Goal: Task Accomplishment & Management: Complete application form

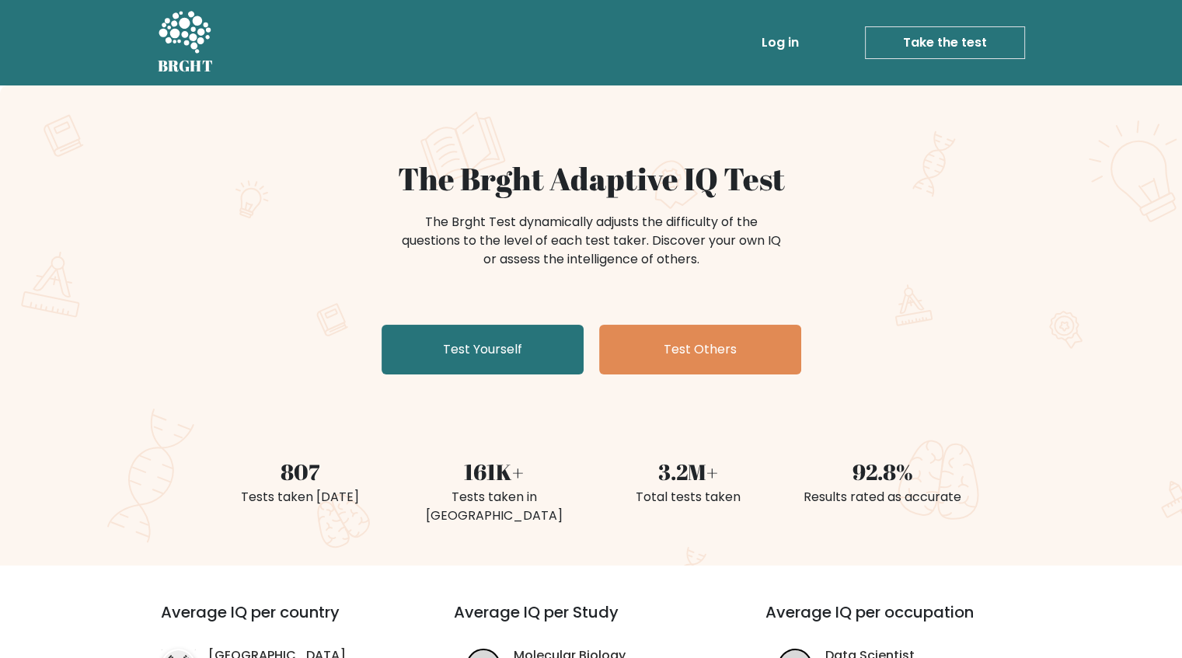
click at [510, 353] on link "Test Yourself" at bounding box center [483, 350] width 202 height 50
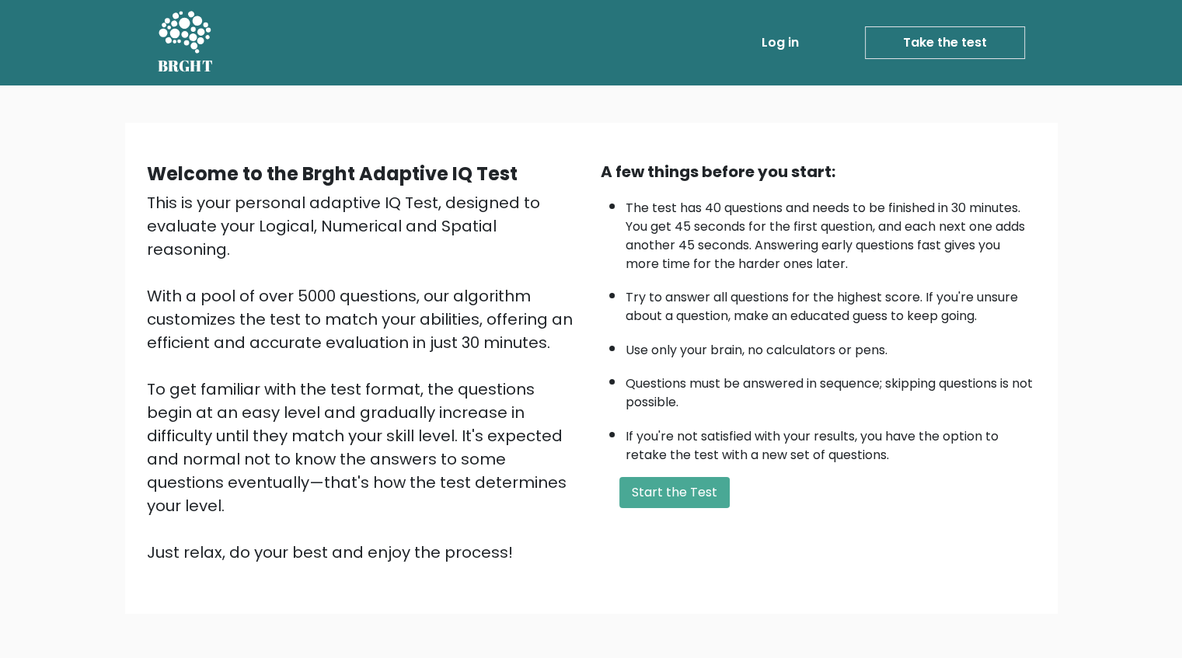
click at [681, 491] on button "Start the Test" at bounding box center [674, 492] width 110 height 31
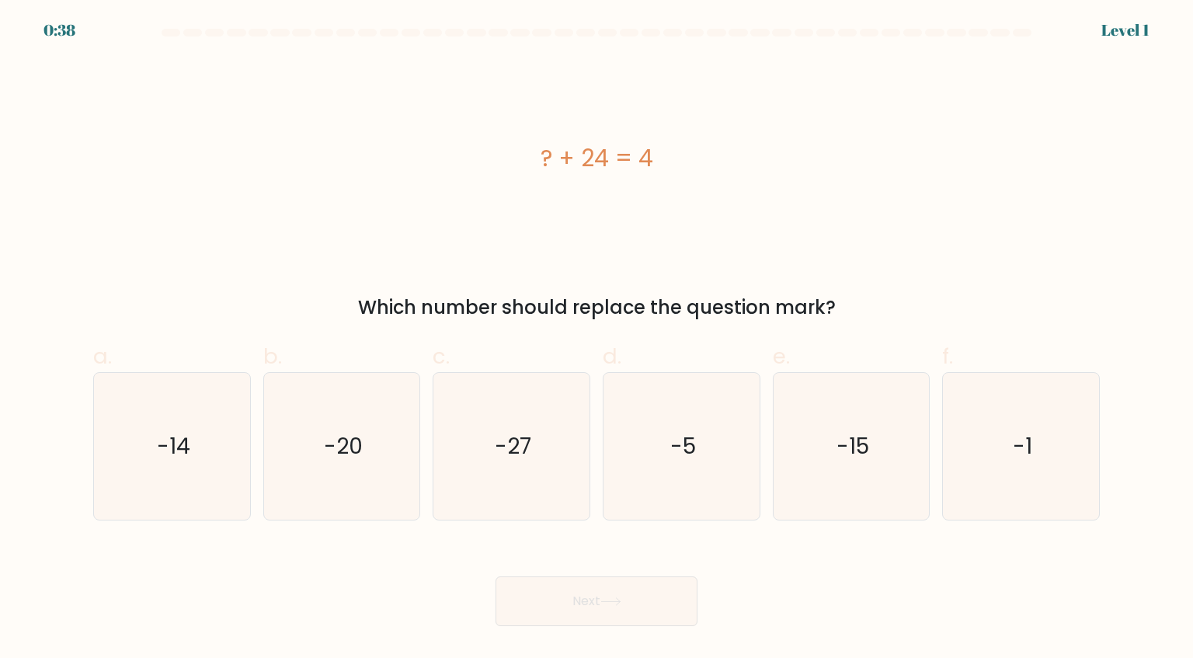
click at [379, 444] on icon "-20" at bounding box center [342, 446] width 146 height 146
click at [597, 340] on input "b. -20" at bounding box center [597, 334] width 1 height 10
radio input "true"
click at [615, 591] on button "Next" at bounding box center [597, 602] width 202 height 50
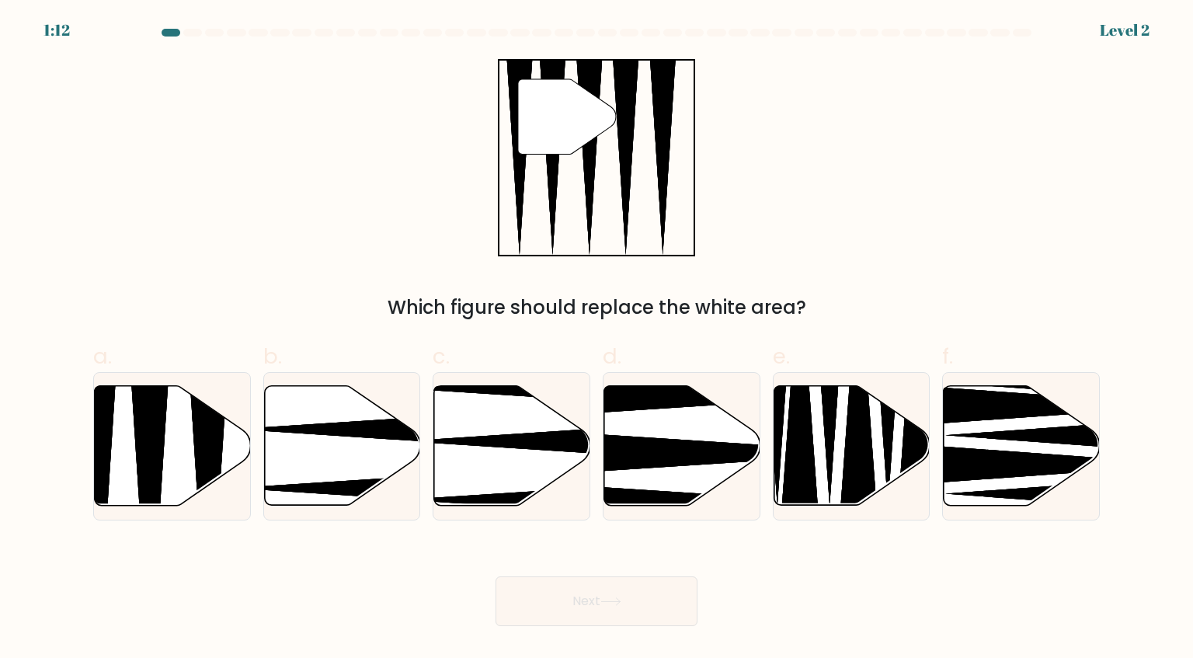
click at [151, 446] on icon at bounding box center [150, 511] width 40 height 310
click at [597, 340] on input "a." at bounding box center [597, 334] width 1 height 10
radio input "true"
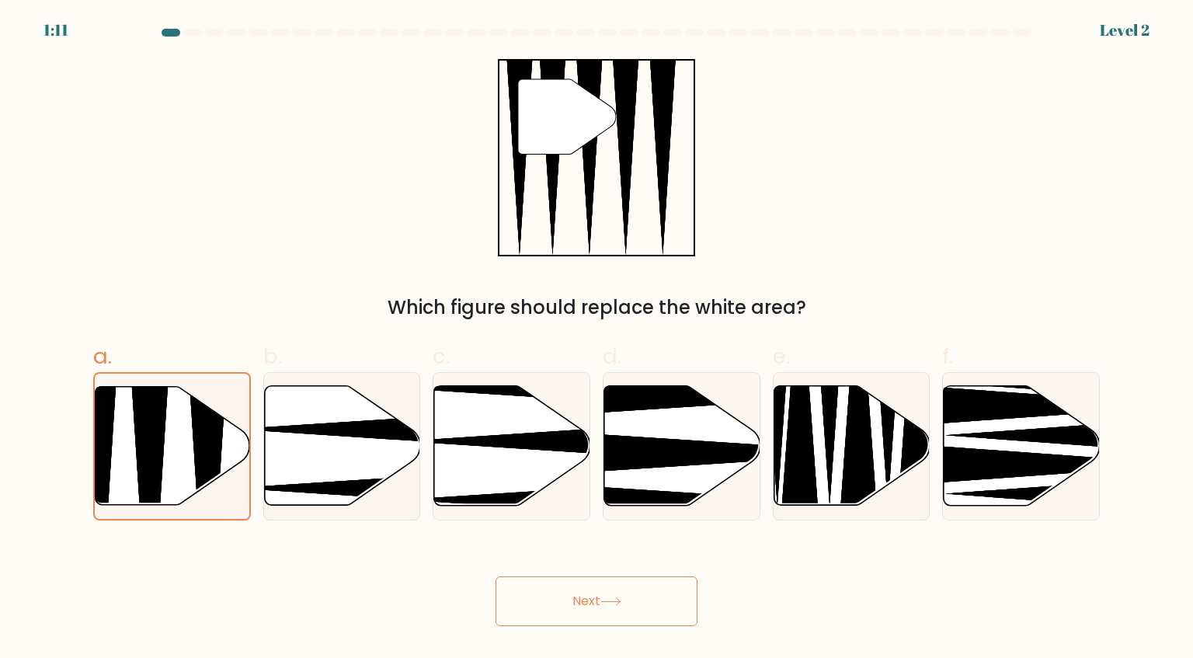
click at [608, 607] on button "Next" at bounding box center [597, 602] width 202 height 50
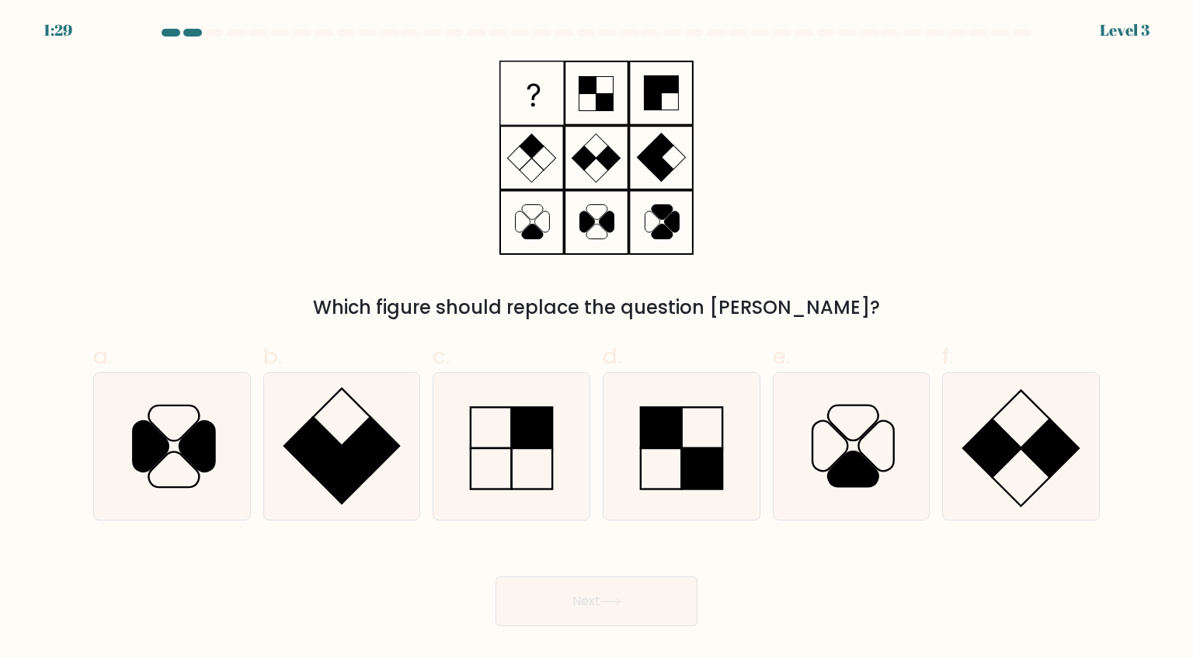
click at [432, 70] on div "Which figure should replace the question mark?" at bounding box center [597, 190] width 1026 height 263
click at [612, 234] on icon at bounding box center [597, 157] width 194 height 197
click at [656, 226] on icon at bounding box center [597, 157] width 194 height 197
click at [662, 225] on icon at bounding box center [662, 232] width 21 height 15
click at [662, 228] on icon at bounding box center [662, 232] width 21 height 15
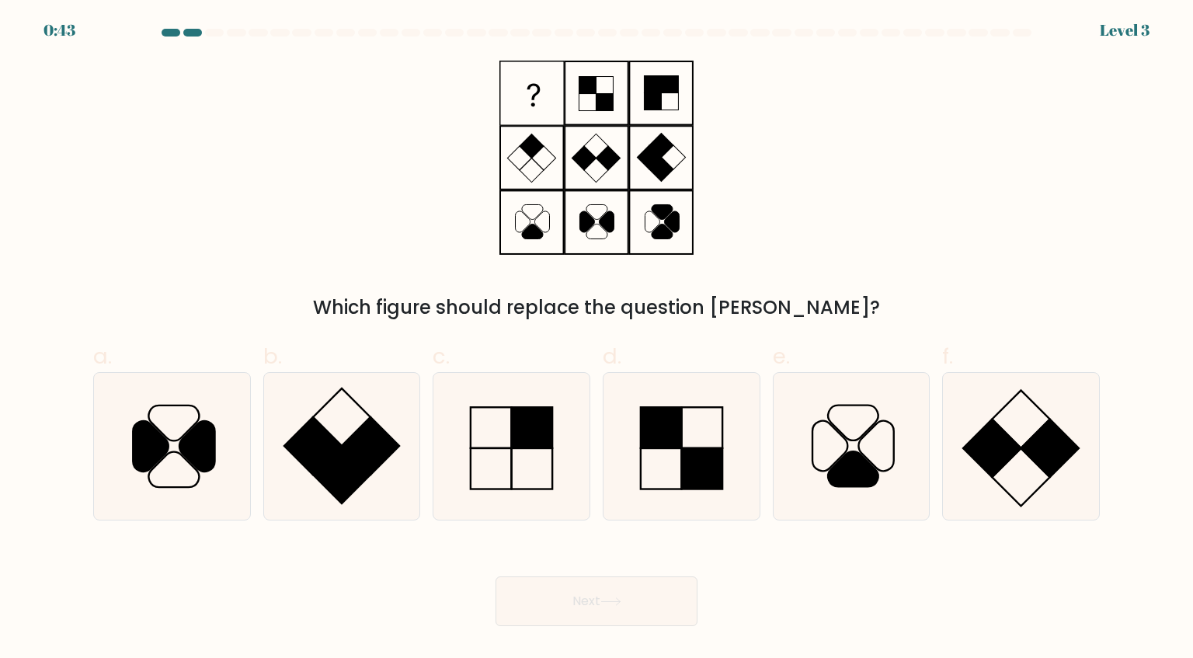
click at [659, 228] on icon at bounding box center [662, 232] width 21 height 15
click at [651, 222] on icon at bounding box center [597, 157] width 194 height 197
click at [649, 220] on icon at bounding box center [597, 157] width 194 height 197
click at [661, 223] on icon at bounding box center [597, 157] width 194 height 197
click at [868, 457] on icon at bounding box center [852, 446] width 146 height 146
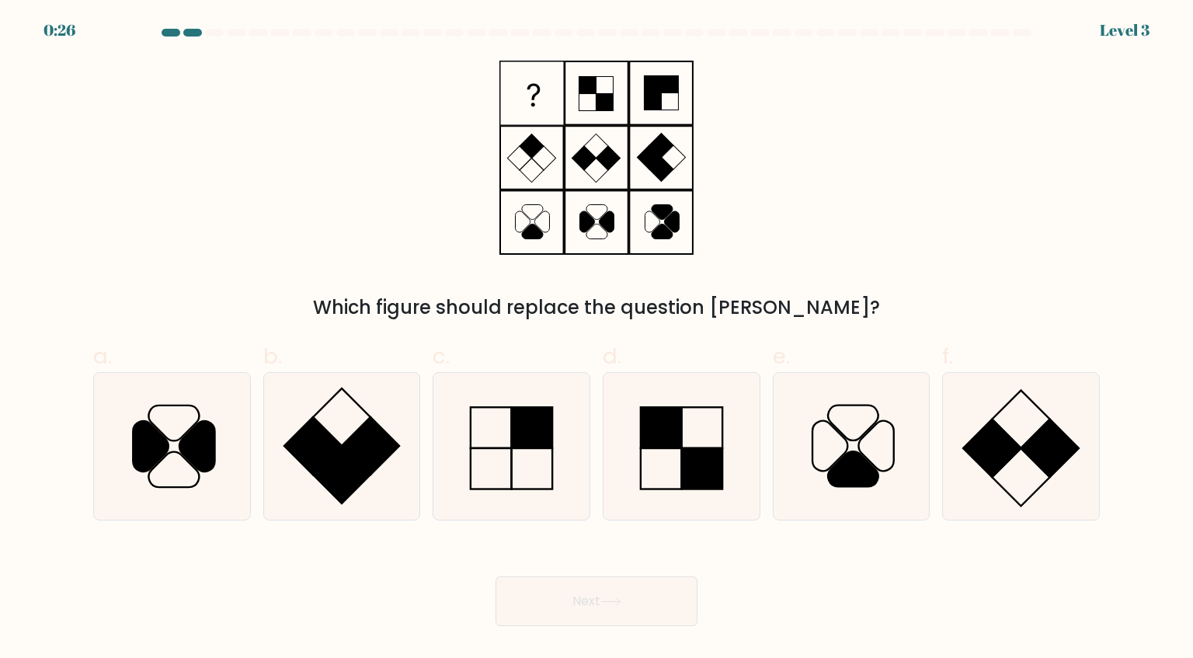
click at [598, 340] on input "e." at bounding box center [597, 334] width 1 height 10
radio input "true"
click at [662, 591] on button "Next" at bounding box center [597, 602] width 202 height 50
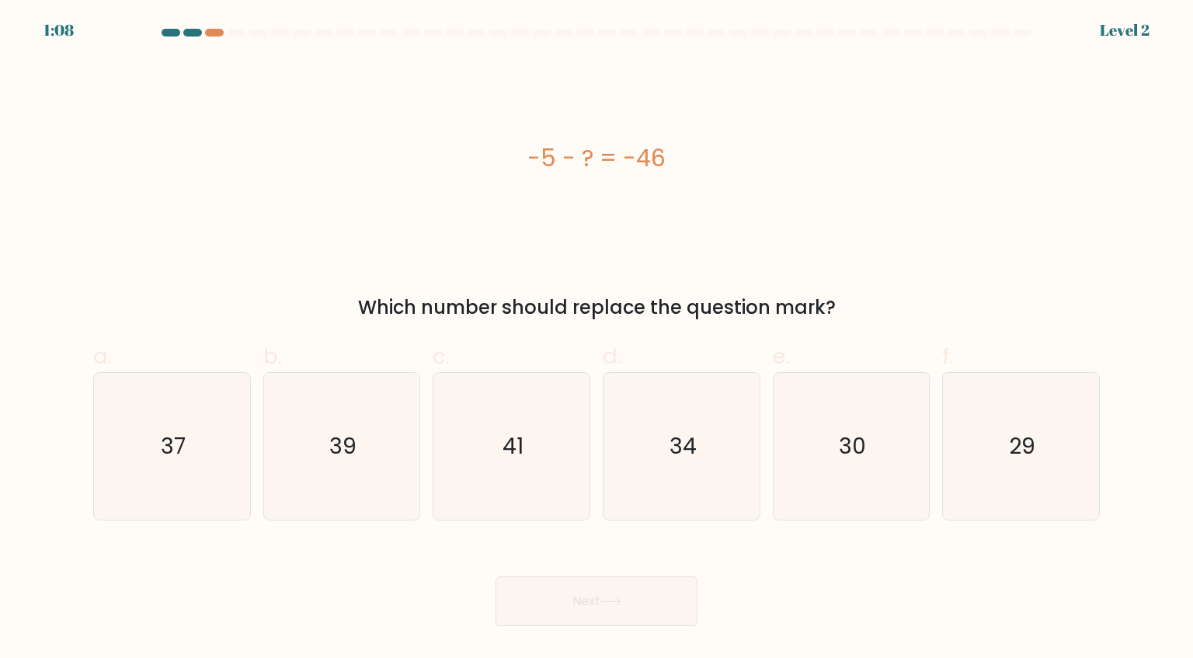
click at [610, 597] on button "Next" at bounding box center [597, 602] width 202 height 50
click at [510, 476] on icon "41" at bounding box center [511, 446] width 146 height 146
click at [597, 340] on input "c. 41" at bounding box center [597, 334] width 1 height 10
radio input "true"
click at [668, 595] on button "Next" at bounding box center [597, 602] width 202 height 50
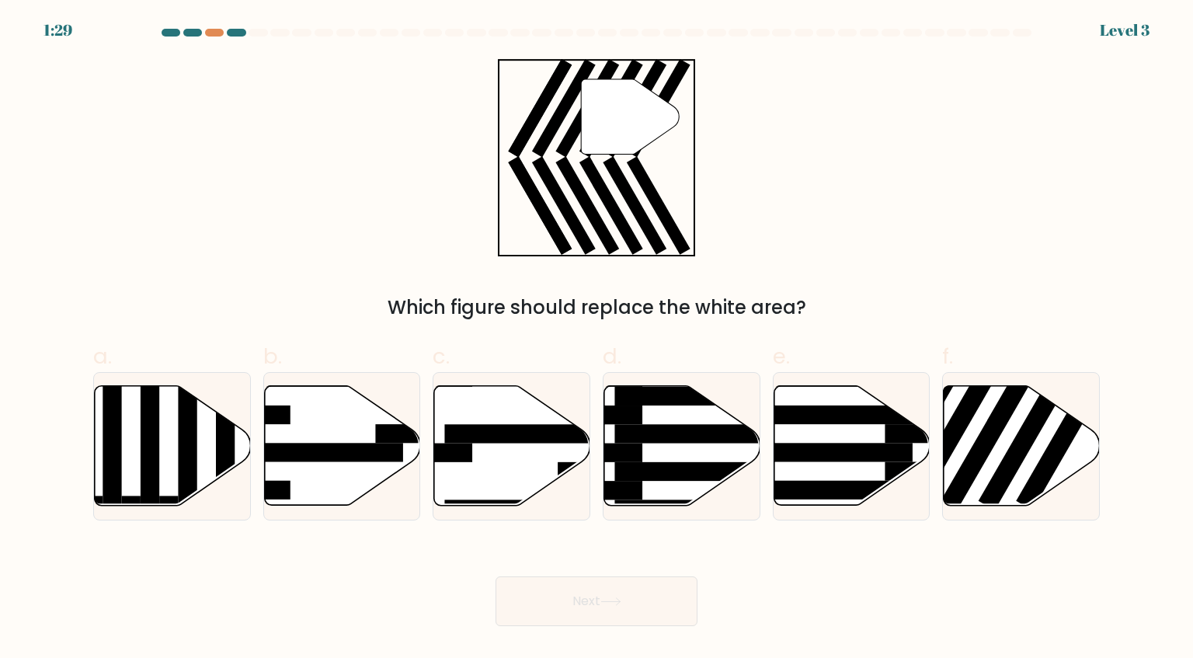
click at [1019, 450] on rect at bounding box center [1029, 432] width 101 height 156
click at [598, 340] on input "f." at bounding box center [597, 334] width 1 height 10
radio input "true"
click at [664, 591] on button "Next" at bounding box center [597, 602] width 202 height 50
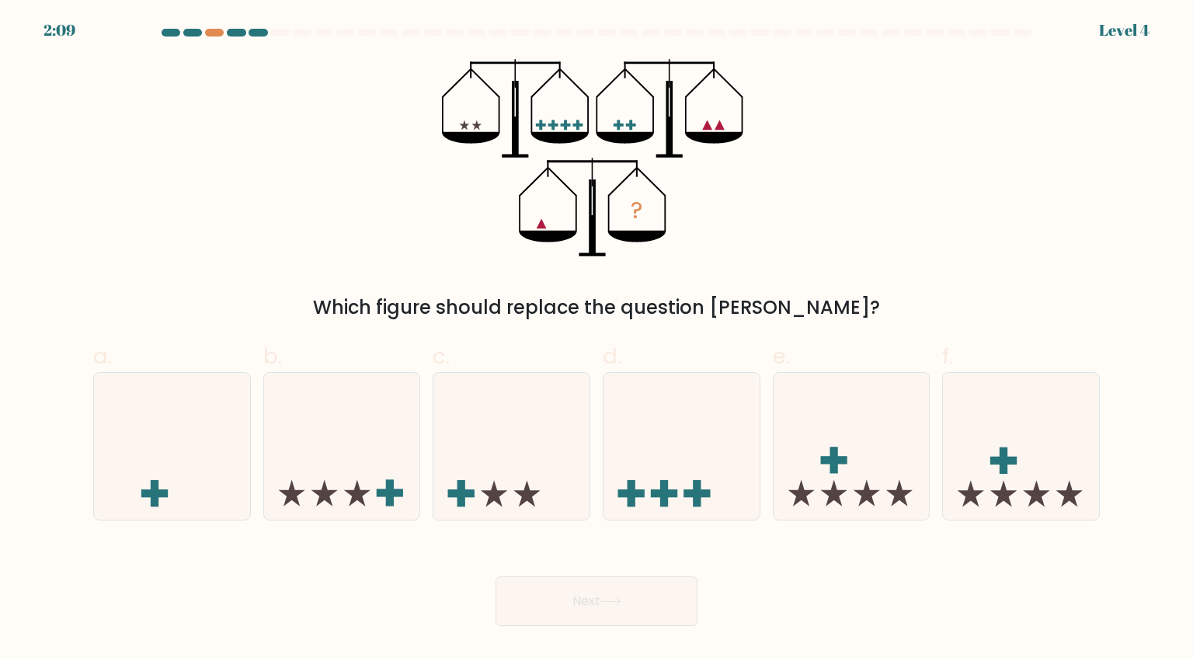
click at [0, 525] on form at bounding box center [596, 328] width 1193 height 598
click at [156, 472] on icon at bounding box center [172, 446] width 156 height 129
click at [597, 340] on input "a." at bounding box center [597, 334] width 1 height 10
radio input "true"
click at [657, 589] on button "Next" at bounding box center [597, 602] width 202 height 50
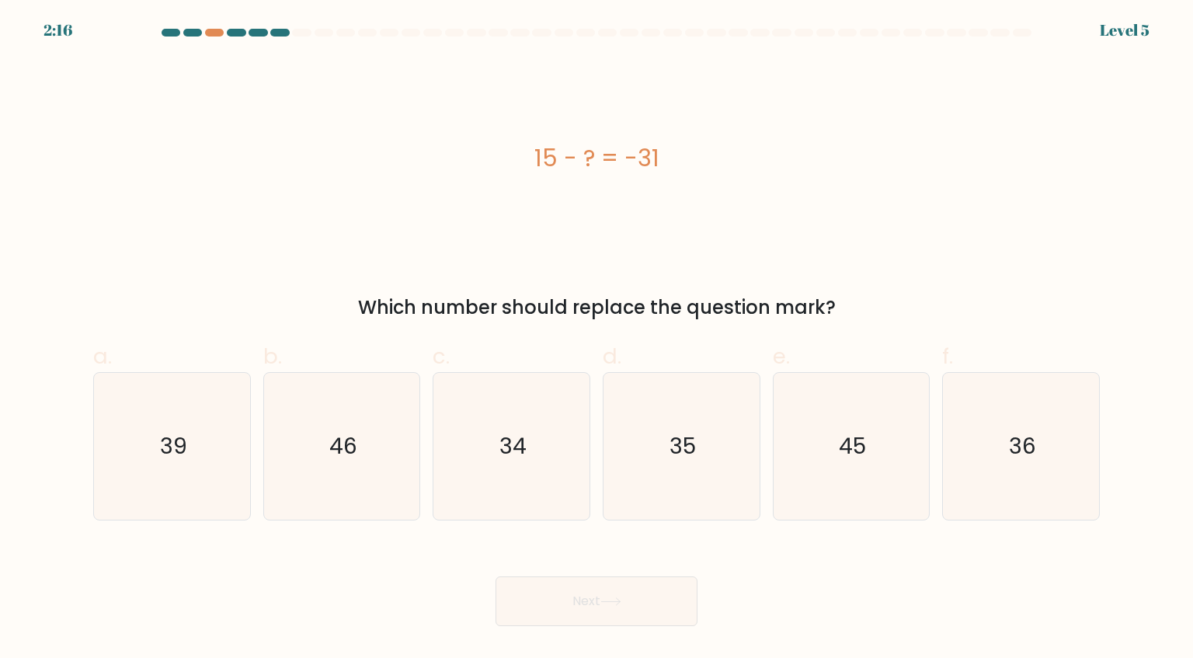
click at [1023, 451] on text "36" at bounding box center [1022, 445] width 27 height 31
click at [598, 340] on input "f. 36" at bounding box center [597, 334] width 1 height 10
radio input "true"
click at [572, 590] on button "Next" at bounding box center [597, 602] width 202 height 50
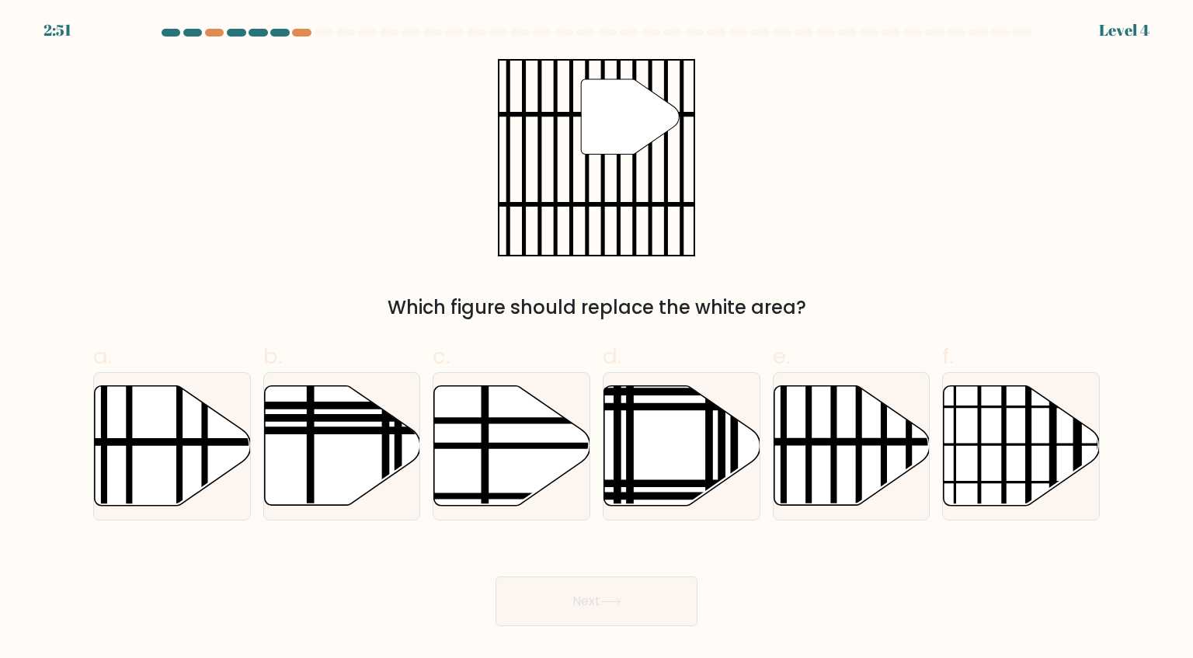
click at [827, 460] on icon at bounding box center [852, 446] width 156 height 120
click at [598, 340] on input "e." at bounding box center [597, 334] width 1 height 10
radio input "true"
click at [622, 599] on icon at bounding box center [611, 602] width 21 height 9
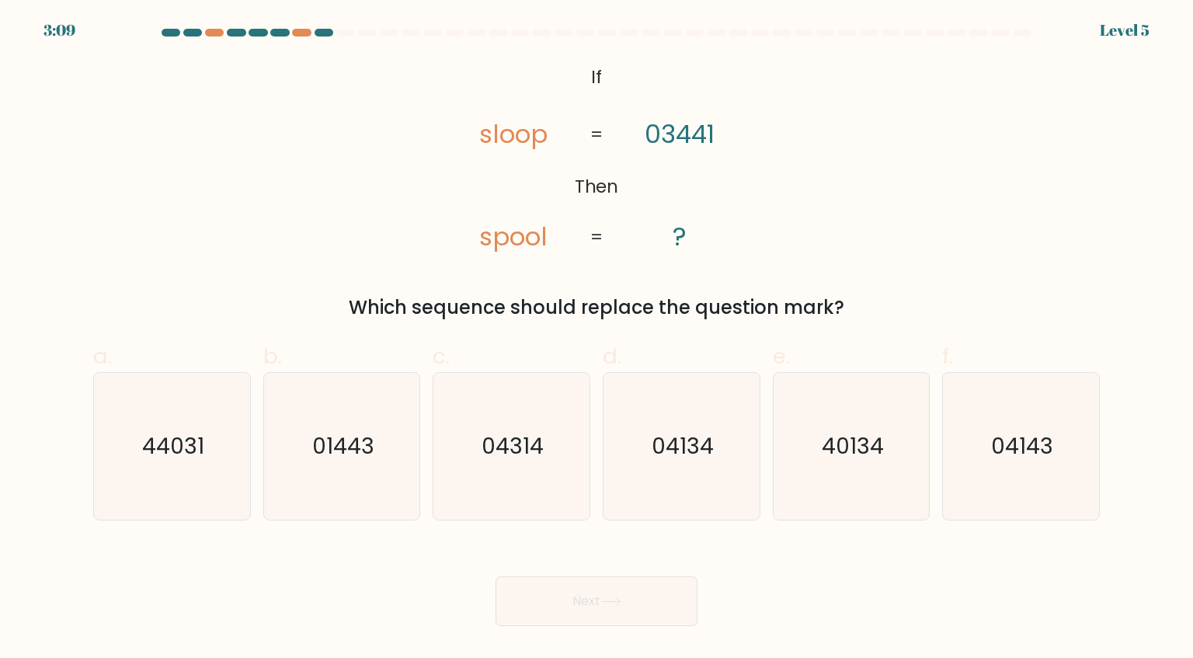
click at [362, 460] on text "01443" at bounding box center [343, 445] width 62 height 31
click at [597, 340] on input "b. 01443" at bounding box center [597, 334] width 1 height 10
radio input "true"
click at [577, 589] on button "Next" at bounding box center [597, 602] width 202 height 50
click at [586, 579] on button "Next" at bounding box center [597, 602] width 202 height 50
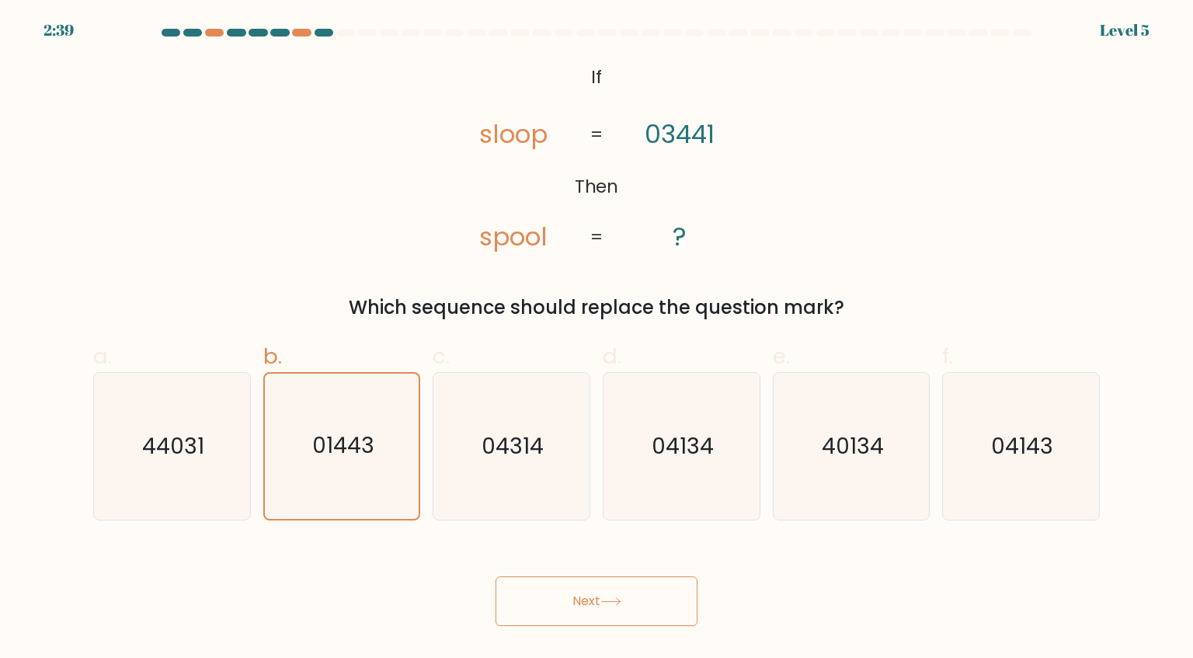
click at [591, 591] on button "Next" at bounding box center [597, 602] width 202 height 50
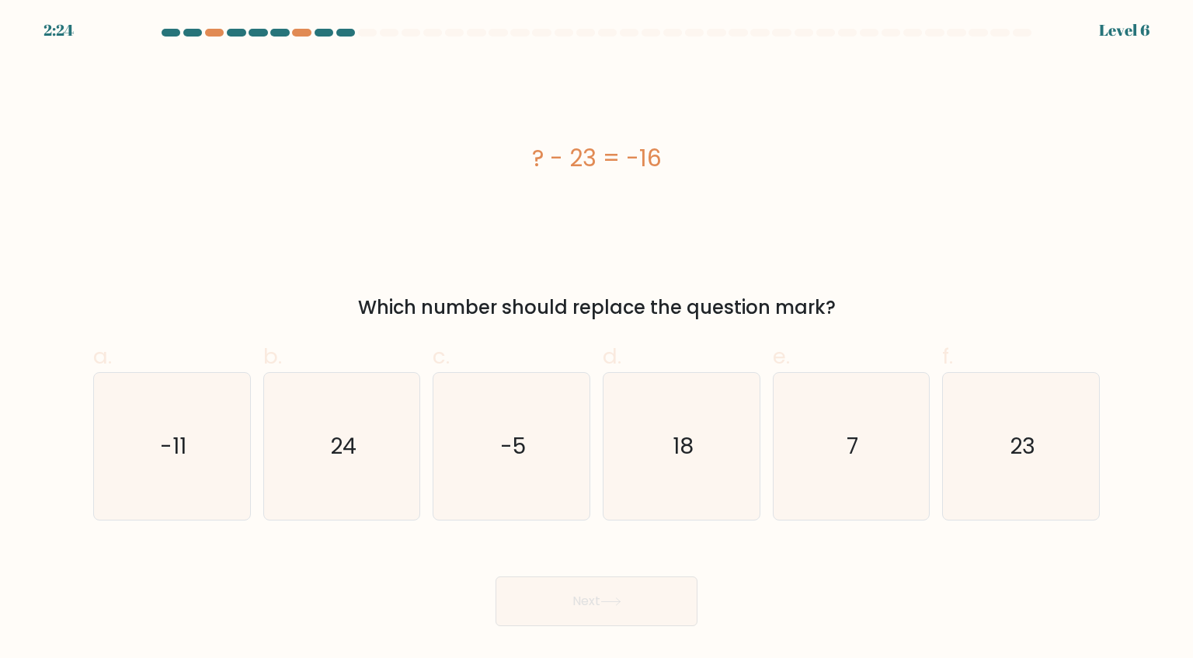
click at [815, 430] on icon "7" at bounding box center [852, 446] width 146 height 146
click at [598, 340] on input "e. 7" at bounding box center [597, 334] width 1 height 10
radio input "true"
click at [655, 594] on button "Next" at bounding box center [597, 602] width 202 height 50
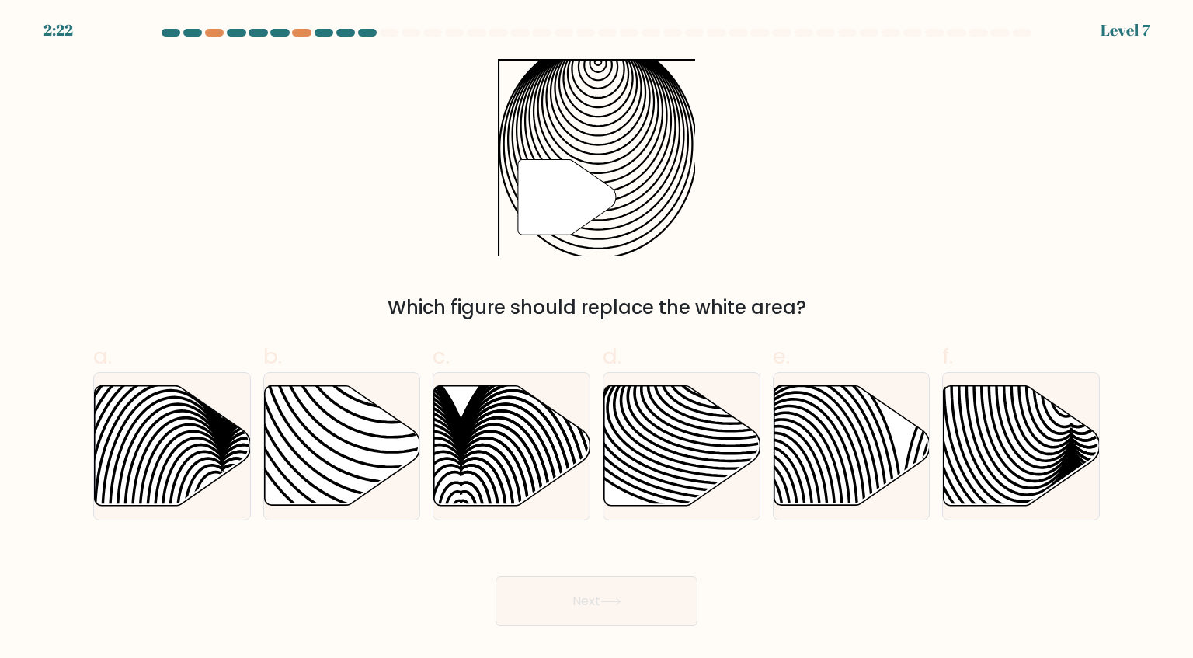
click at [597, 597] on button "Next" at bounding box center [597, 602] width 202 height 50
click at [665, 459] on icon at bounding box center [683, 446] width 156 height 120
click at [598, 340] on input "d." at bounding box center [597, 334] width 1 height 10
radio input "true"
click at [620, 600] on icon at bounding box center [610, 601] width 19 height 7
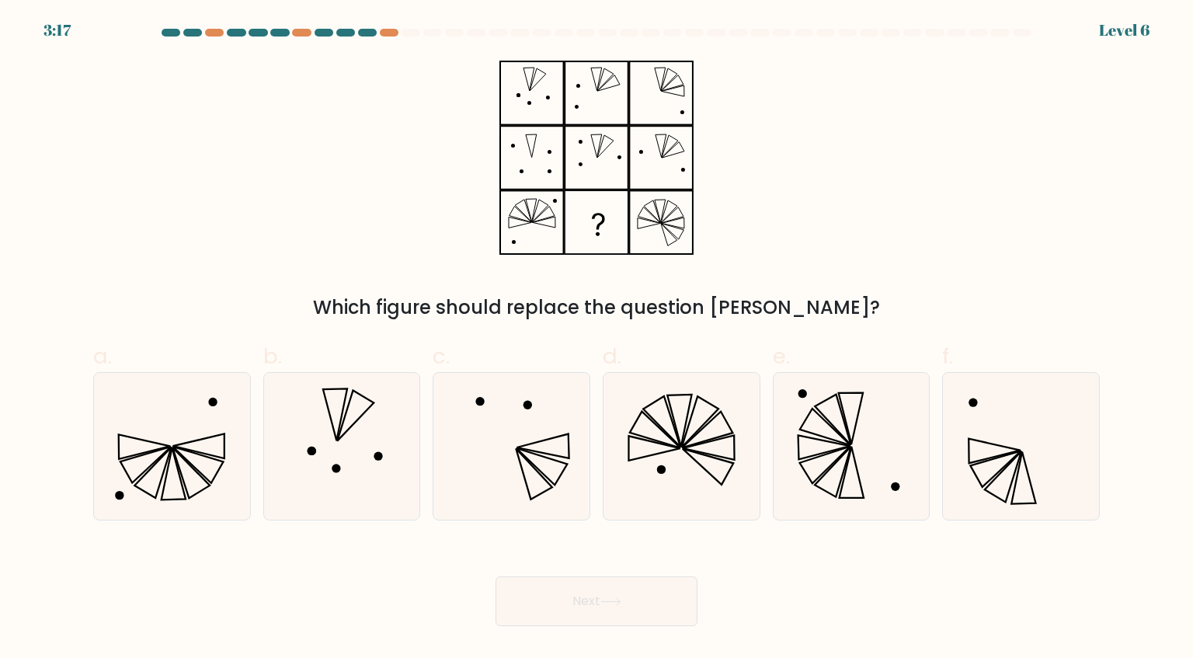
click at [667, 447] on icon at bounding box center [681, 446] width 146 height 146
click at [598, 340] on input "d." at bounding box center [597, 334] width 1 height 10
radio input "true"
click at [665, 598] on button "Next" at bounding box center [597, 602] width 202 height 50
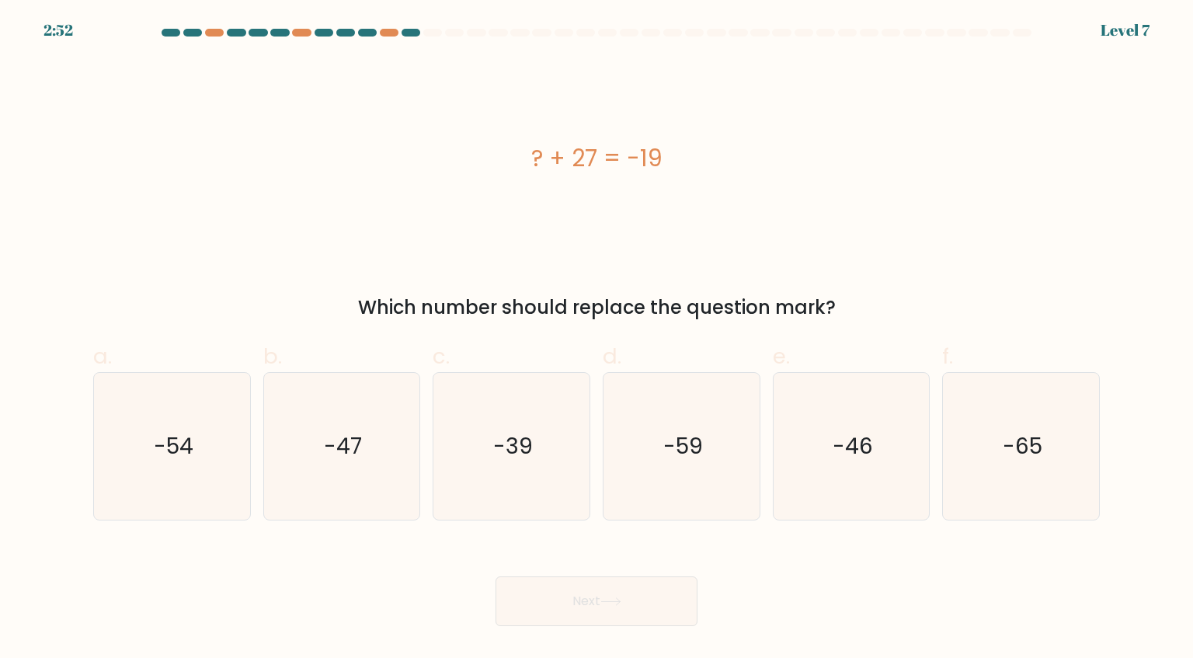
click at [500, 577] on button "Next" at bounding box center [597, 602] width 202 height 50
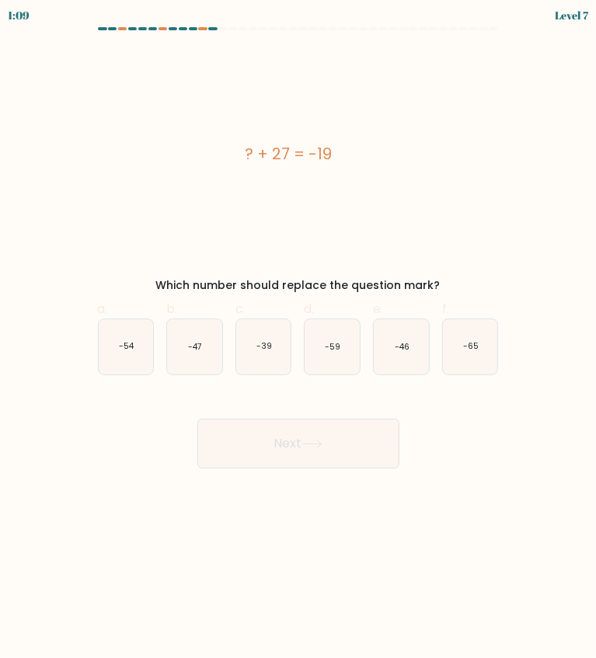
click at [450, 199] on div "? + 27 = -19" at bounding box center [288, 154] width 407 height 210
click at [469, 343] on text "-65" at bounding box center [471, 347] width 16 height 12
click at [299, 340] on input "f. -65" at bounding box center [298, 334] width 1 height 10
radio input "true"
click at [345, 434] on button "Next" at bounding box center [298, 444] width 202 height 50
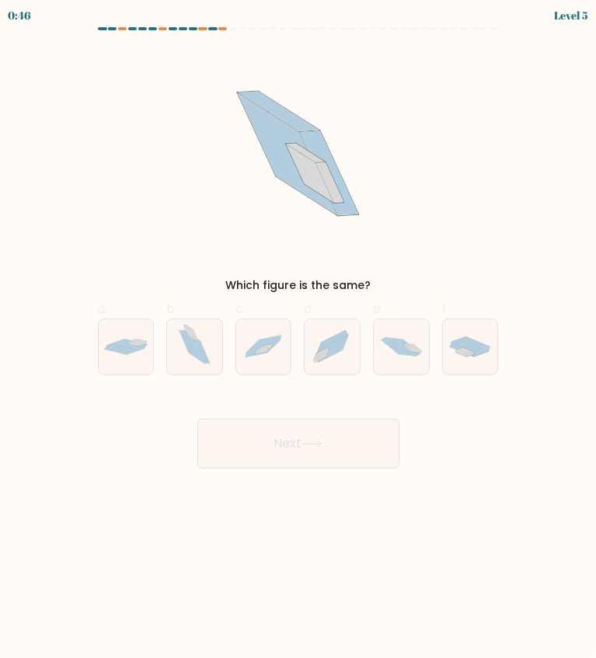
click at [348, 451] on button "Next" at bounding box center [298, 444] width 202 height 50
click at [469, 267] on div "Which figure is the same?" at bounding box center [299, 171] width 420 height 245
click at [120, 353] on icon at bounding box center [124, 349] width 40 height 12
click at [298, 340] on input "a." at bounding box center [298, 334] width 1 height 10
radio input "true"
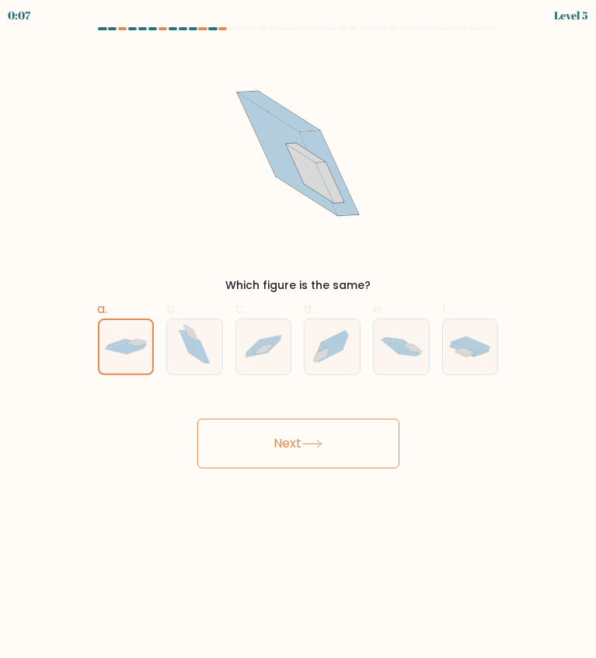
click at [277, 444] on button "Next" at bounding box center [298, 444] width 202 height 50
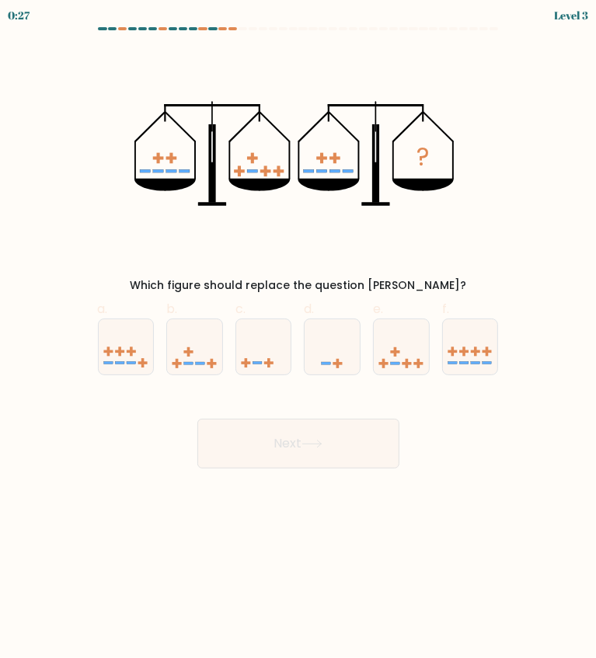
click at [395, 360] on icon at bounding box center [401, 347] width 55 height 46
click at [299, 340] on input "e." at bounding box center [298, 334] width 1 height 10
radio input "true"
click at [347, 461] on button "Next" at bounding box center [298, 444] width 202 height 50
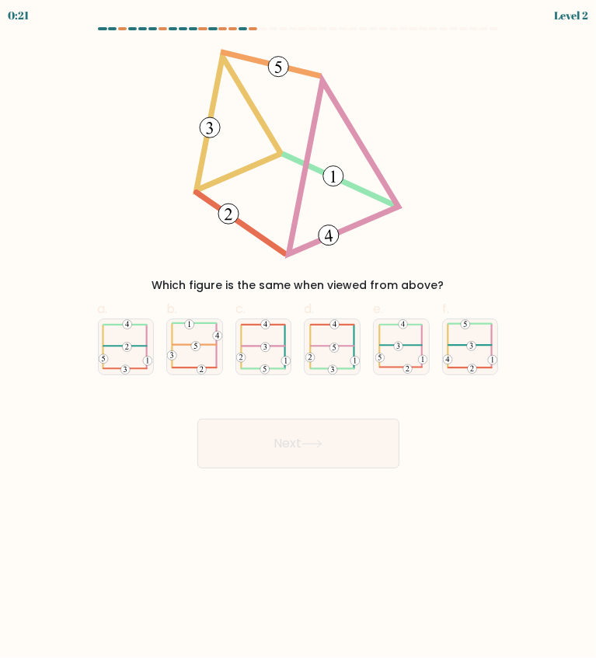
click at [196, 343] on icon at bounding box center [195, 345] width 3 height 5
click at [298, 340] on input "b." at bounding box center [298, 334] width 1 height 10
radio input "true"
click at [267, 444] on button "Next" at bounding box center [298, 444] width 202 height 50
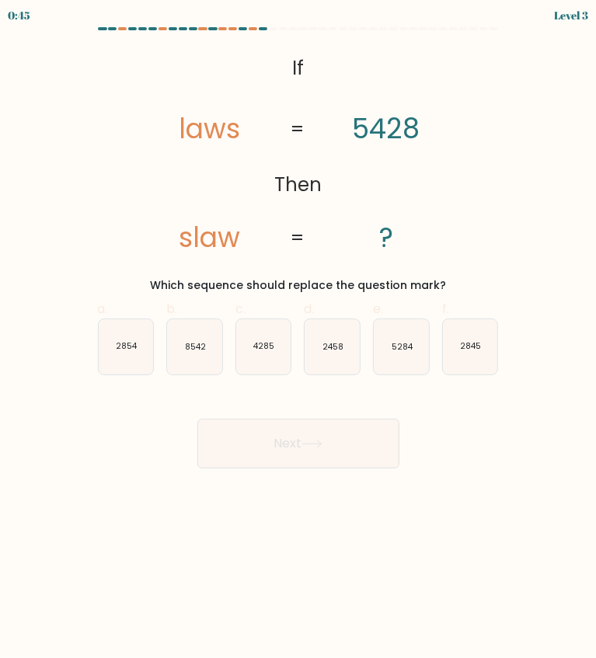
click at [193, 350] on text "8542" at bounding box center [195, 347] width 21 height 12
click at [298, 340] on input "b. 8542" at bounding box center [298, 334] width 1 height 10
radio input "true"
click at [280, 448] on button "Next" at bounding box center [298, 444] width 202 height 50
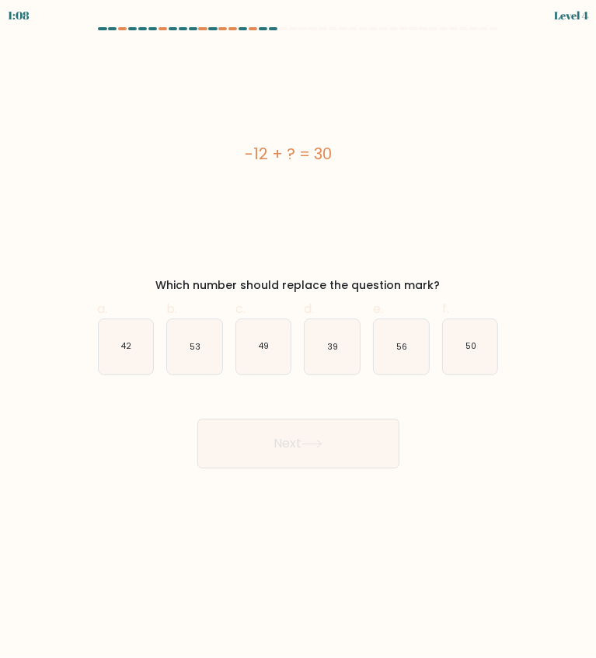
click at [115, 341] on icon "42" at bounding box center [126, 346] width 55 height 55
click at [298, 340] on input "a. 42" at bounding box center [298, 334] width 1 height 10
radio input "true"
click at [287, 438] on button "Next" at bounding box center [298, 444] width 202 height 50
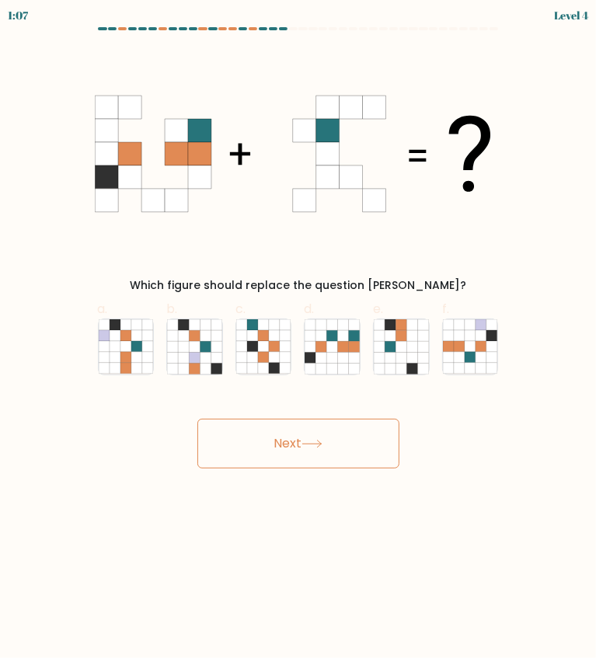
click at [322, 444] on icon at bounding box center [311, 444] width 21 height 9
click at [432, 239] on icon at bounding box center [298, 154] width 407 height 210
click at [321, 351] on icon at bounding box center [321, 346] width 11 height 11
click at [299, 340] on input "d." at bounding box center [298, 334] width 1 height 10
radio input "true"
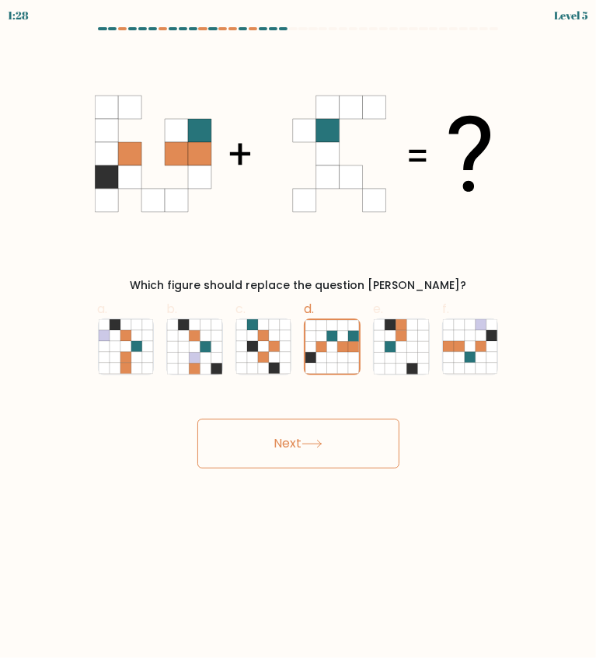
click at [308, 446] on icon at bounding box center [311, 444] width 21 height 9
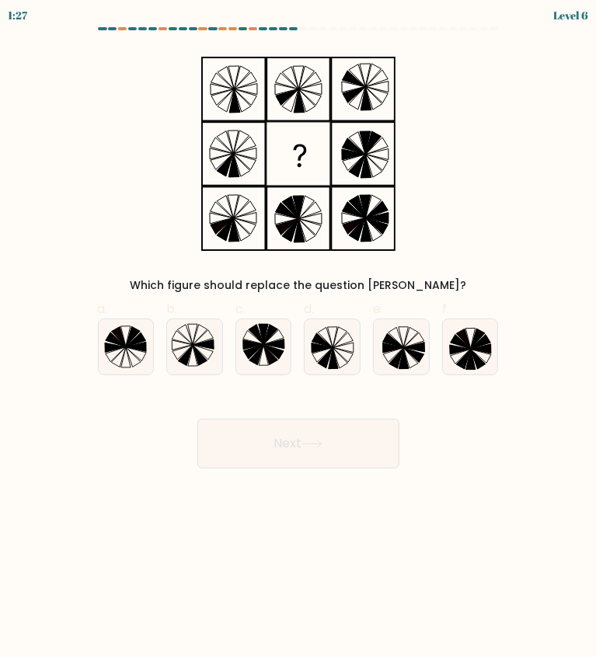
click at [319, 437] on button "Next" at bounding box center [298, 444] width 202 height 50
click at [479, 252] on div "Which figure should replace the question mark?" at bounding box center [299, 171] width 420 height 245
click at [326, 337] on icon at bounding box center [332, 346] width 55 height 55
click at [299, 337] on input "d." at bounding box center [298, 334] width 1 height 10
radio input "true"
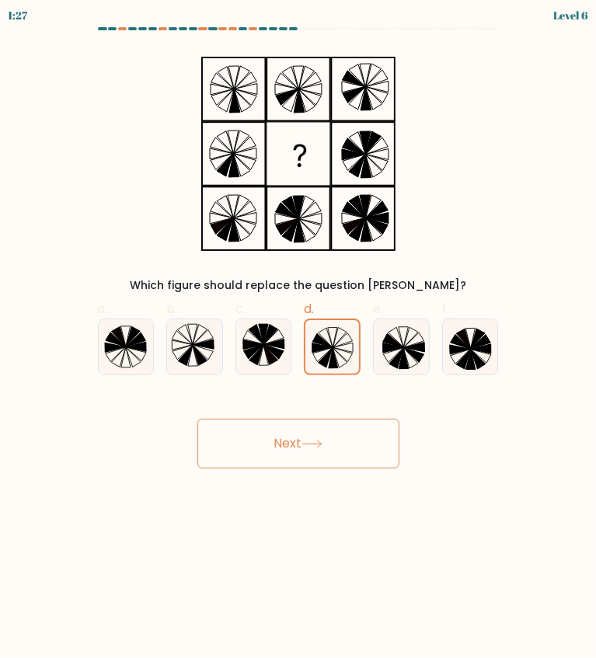
click at [292, 444] on button "Next" at bounding box center [298, 444] width 202 height 50
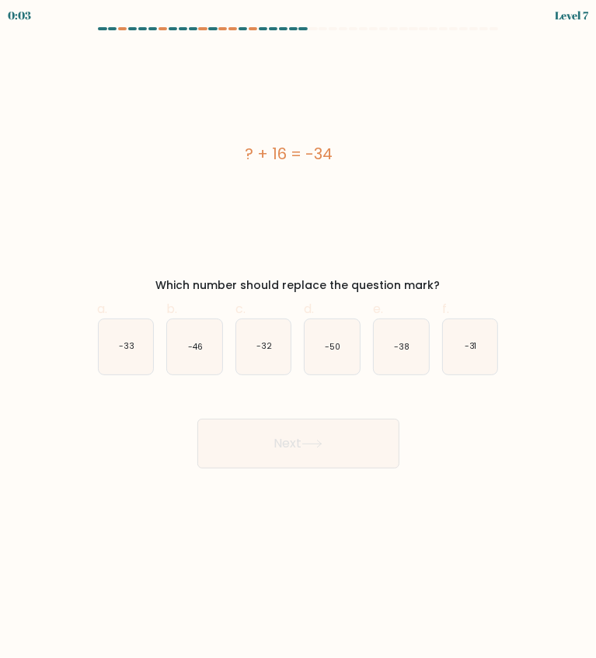
click at [402, 344] on text "-38" at bounding box center [402, 347] width 16 height 12
click at [299, 340] on input "e. -38" at bounding box center [298, 334] width 1 height 10
radio input "true"
click at [127, 352] on text "-33" at bounding box center [127, 347] width 16 height 12
click at [298, 340] on input "a. -33" at bounding box center [298, 334] width 1 height 10
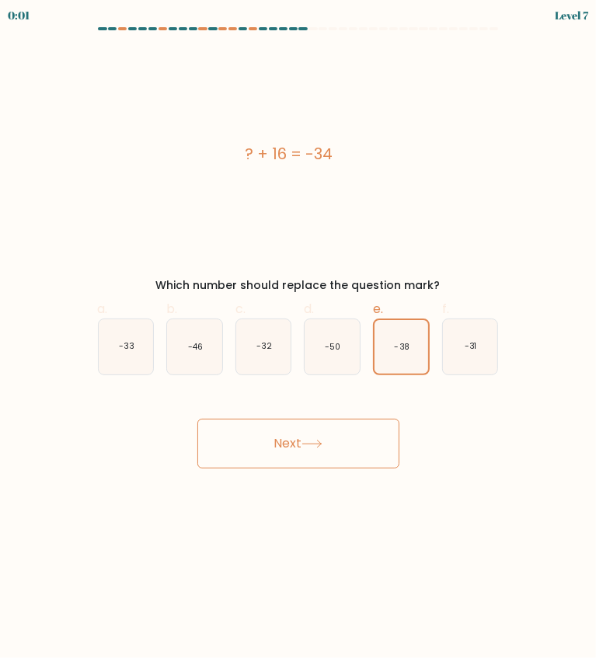
radio input "true"
click at [269, 437] on button "Next" at bounding box center [298, 444] width 202 height 50
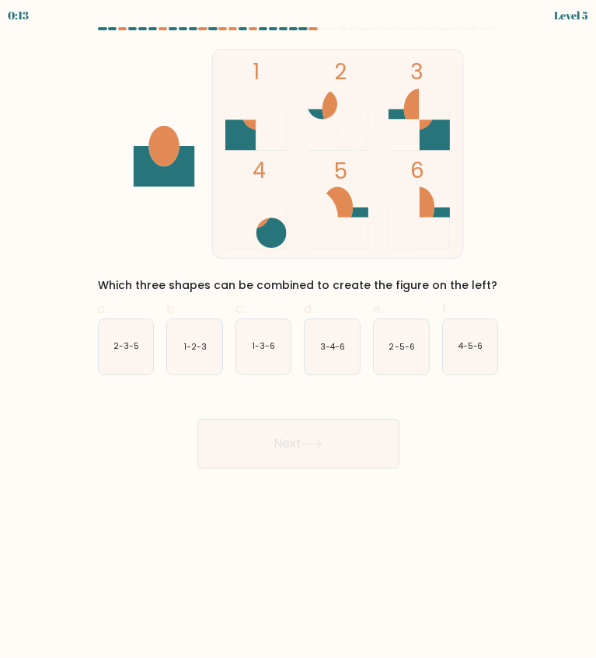
click at [250, 349] on icon "1-3-6" at bounding box center [263, 346] width 55 height 55
click at [298, 340] on input "c. 1-3-6" at bounding box center [298, 334] width 1 height 10
radio input "true"
click at [324, 429] on button "Next" at bounding box center [298, 444] width 202 height 50
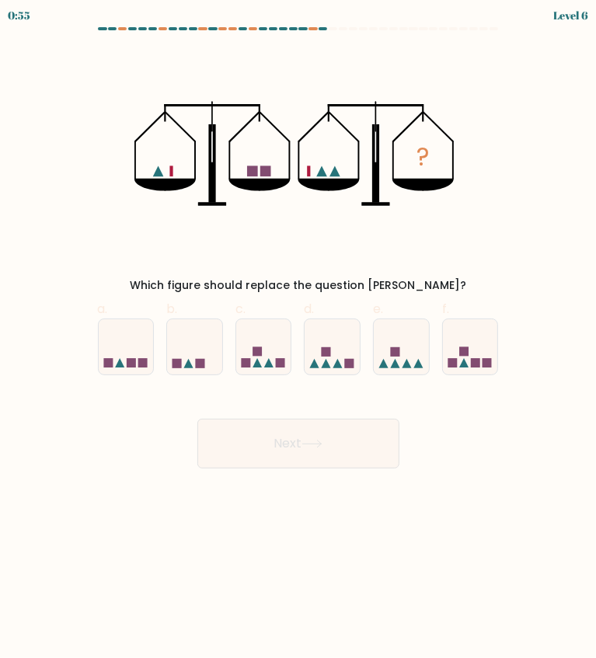
click at [460, 220] on icon "?" at bounding box center [298, 154] width 328 height 210
click at [183, 354] on icon at bounding box center [194, 347] width 55 height 46
click at [298, 340] on input "b." at bounding box center [298, 334] width 1 height 10
radio input "true"
click at [367, 457] on button "Next" at bounding box center [298, 444] width 202 height 50
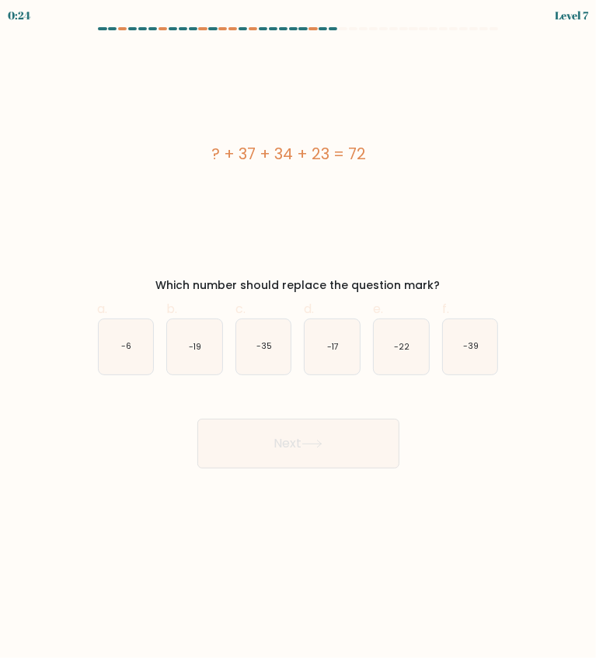
click at [382, 446] on button "Next" at bounding box center [298, 444] width 202 height 50
click at [449, 171] on div "? + 37 + 34 + 23 = 72" at bounding box center [288, 154] width 407 height 210
click at [273, 338] on icon "-35" at bounding box center [263, 346] width 55 height 55
click at [298, 338] on input "c. -35" at bounding box center [298, 334] width 1 height 10
radio input "true"
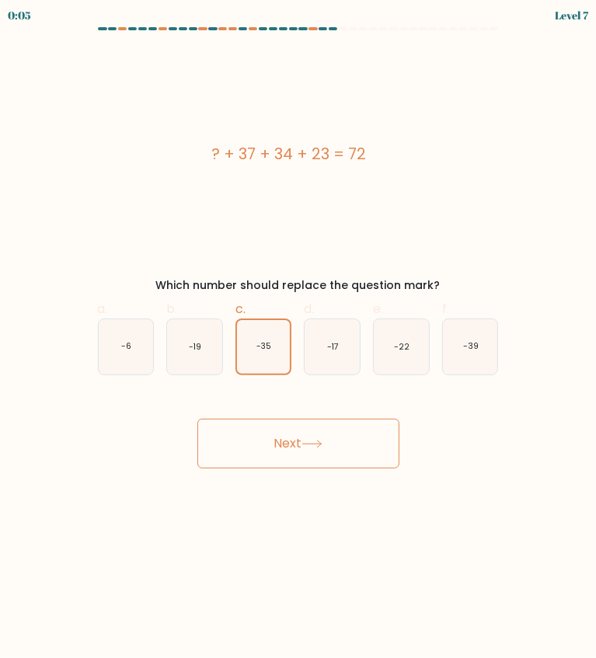
click at [320, 451] on button "Next" at bounding box center [298, 444] width 202 height 50
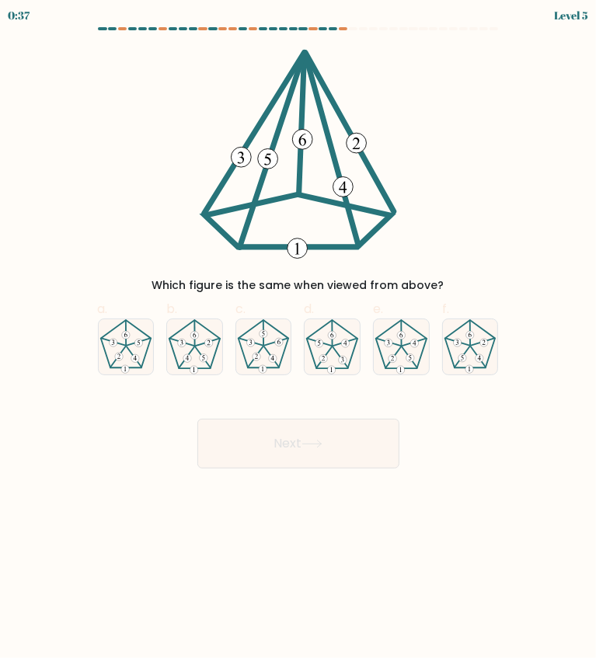
click at [202, 336] on icon at bounding box center [194, 346] width 55 height 55
click at [298, 336] on input "b." at bounding box center [298, 334] width 1 height 10
radio input "true"
click at [357, 439] on button "Next" at bounding box center [298, 444] width 202 height 50
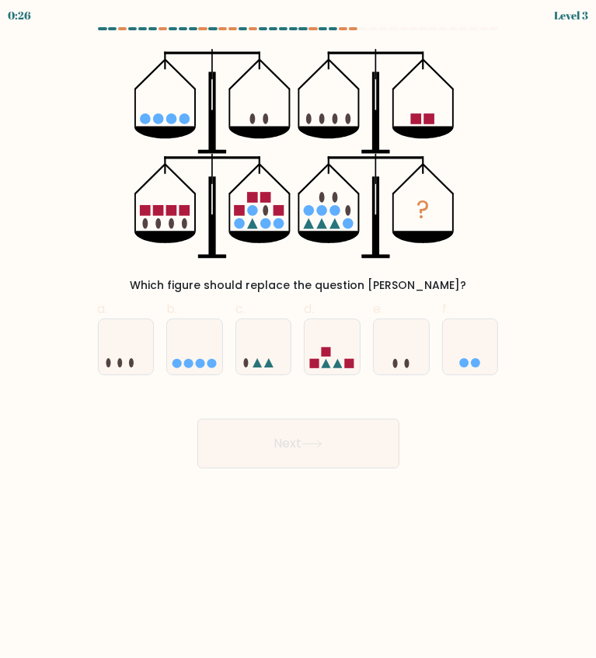
click at [333, 351] on icon at bounding box center [332, 347] width 55 height 46
click at [299, 340] on input "d." at bounding box center [298, 334] width 1 height 10
radio input "true"
click at [188, 356] on icon at bounding box center [194, 347] width 55 height 46
click at [298, 340] on input "b." at bounding box center [298, 334] width 1 height 10
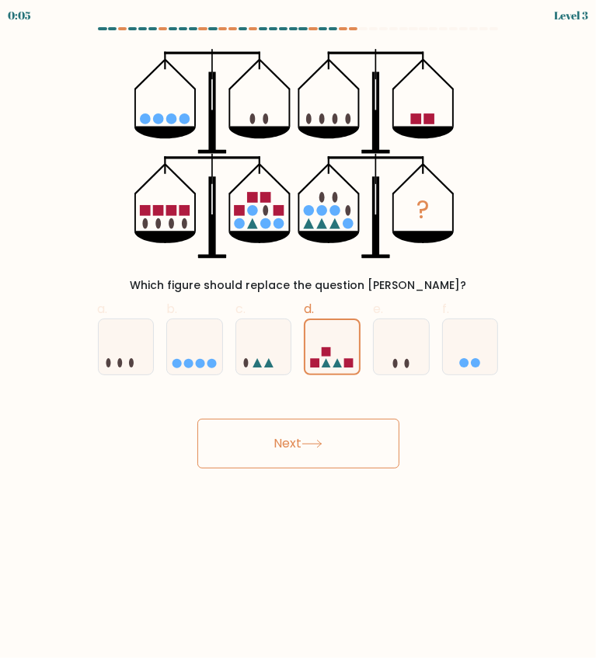
radio input "true"
click at [315, 444] on icon at bounding box center [311, 444] width 21 height 9
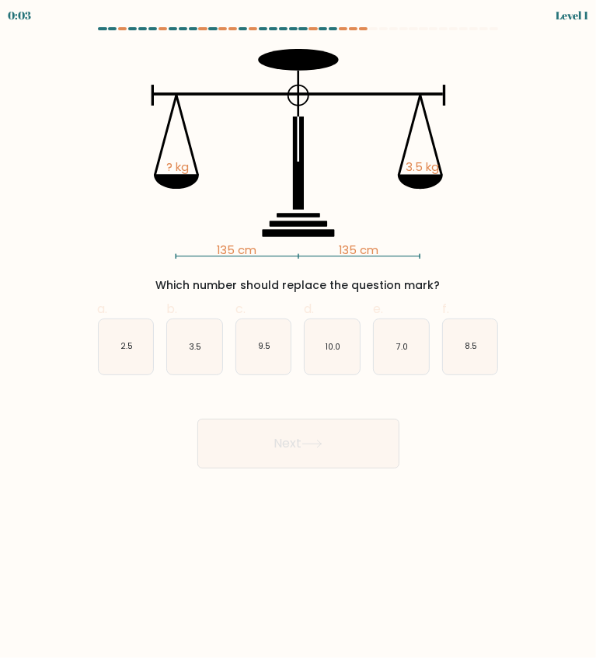
click at [333, 451] on button "Next" at bounding box center [298, 444] width 202 height 50
click at [317, 491] on body "0:48 Level 1" at bounding box center [298, 329] width 596 height 658
click at [186, 341] on icon "3.5" at bounding box center [194, 346] width 55 height 55
click at [298, 340] on input "b. 3.5" at bounding box center [298, 334] width 1 height 10
radio input "true"
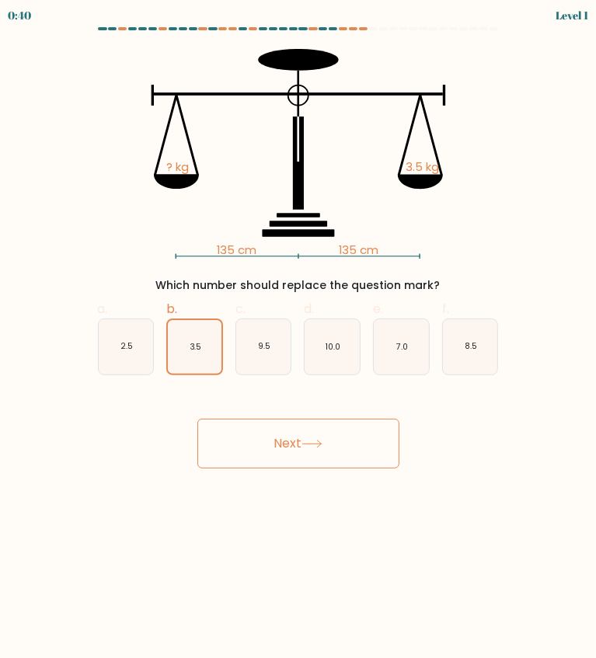
click at [281, 452] on button "Next" at bounding box center [298, 444] width 202 height 50
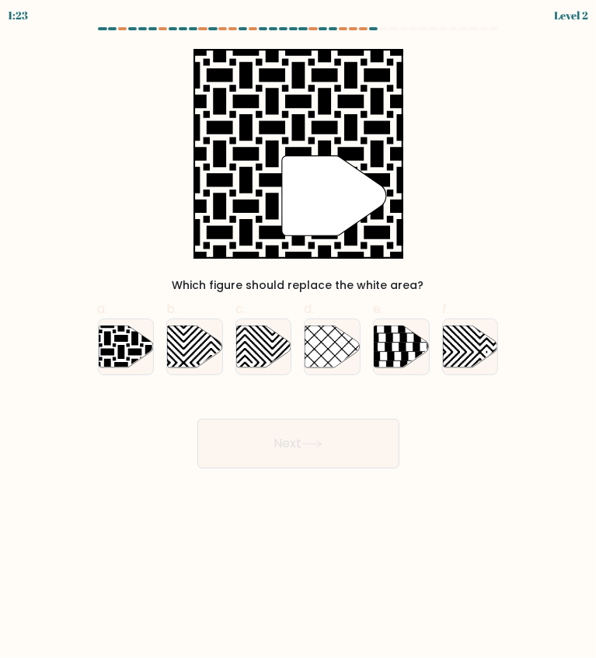
click at [482, 246] on div "" Which figure should replace the white area?" at bounding box center [299, 171] width 420 height 245
click at [121, 355] on icon at bounding box center [107, 324] width 110 height 110
click at [298, 340] on input "a." at bounding box center [298, 334] width 1 height 10
radio input "true"
click at [343, 445] on button "Next" at bounding box center [298, 444] width 202 height 50
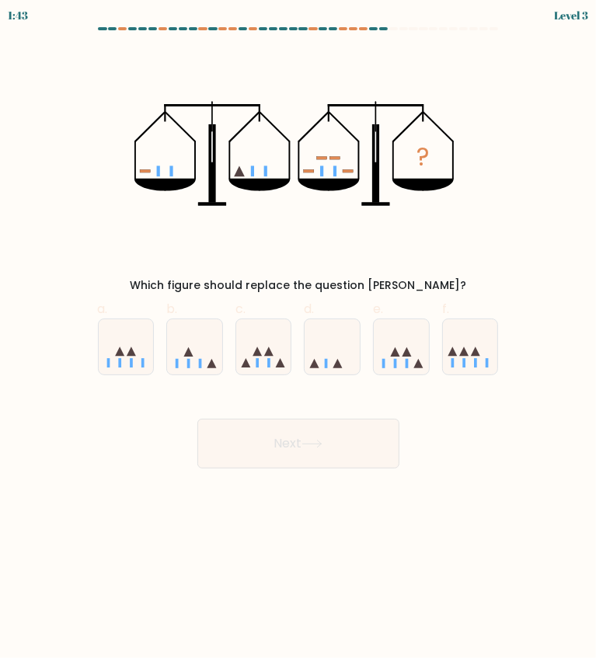
click at [404, 357] on icon at bounding box center [401, 347] width 55 height 46
click at [299, 340] on input "e." at bounding box center [298, 334] width 1 height 10
radio input "true"
click at [339, 437] on button "Next" at bounding box center [298, 444] width 202 height 50
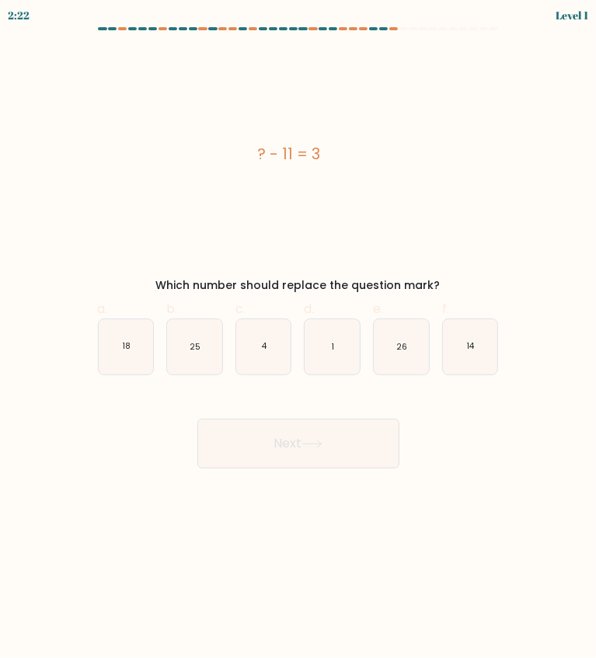
click at [595, 329] on form "a. 4" at bounding box center [298, 247] width 596 height 441
click at [472, 346] on text "14" at bounding box center [471, 347] width 8 height 12
click at [299, 340] on input "f. 14" at bounding box center [298, 334] width 1 height 10
radio input "true"
click at [342, 450] on button "Next" at bounding box center [298, 444] width 202 height 50
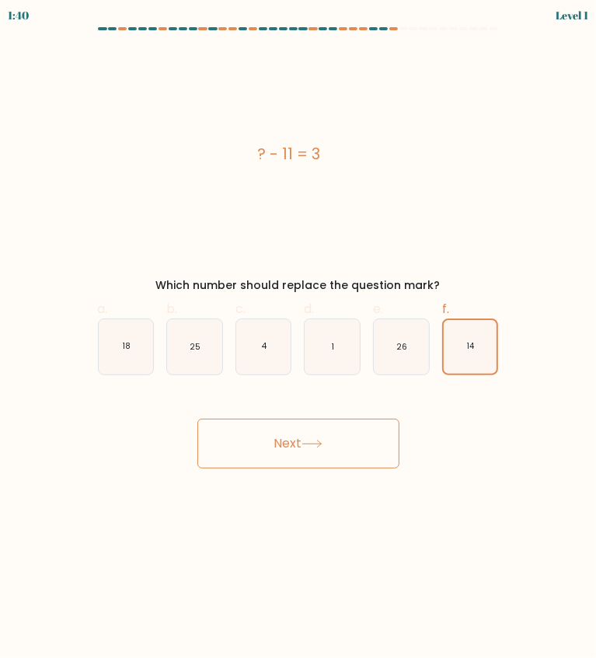
click at [331, 435] on button "Next" at bounding box center [298, 444] width 202 height 50
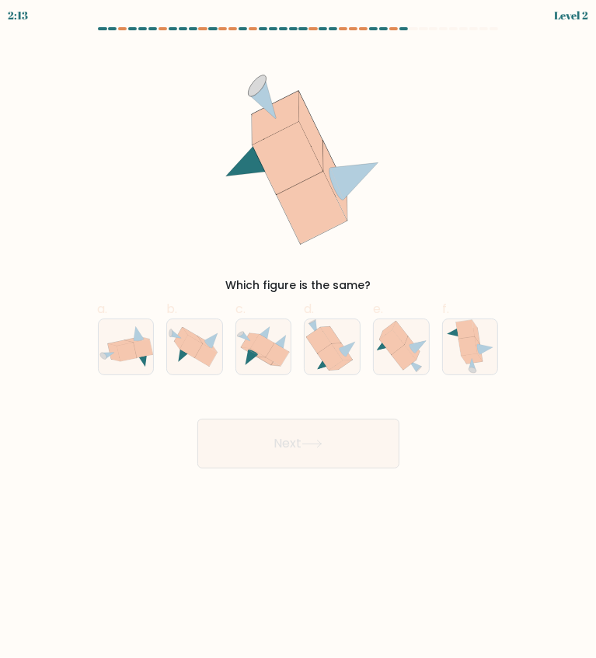
click at [200, 351] on icon at bounding box center [206, 354] width 23 height 23
click at [298, 340] on input "b." at bounding box center [298, 334] width 1 height 10
radio input "true"
click at [280, 451] on button "Next" at bounding box center [298, 444] width 202 height 50
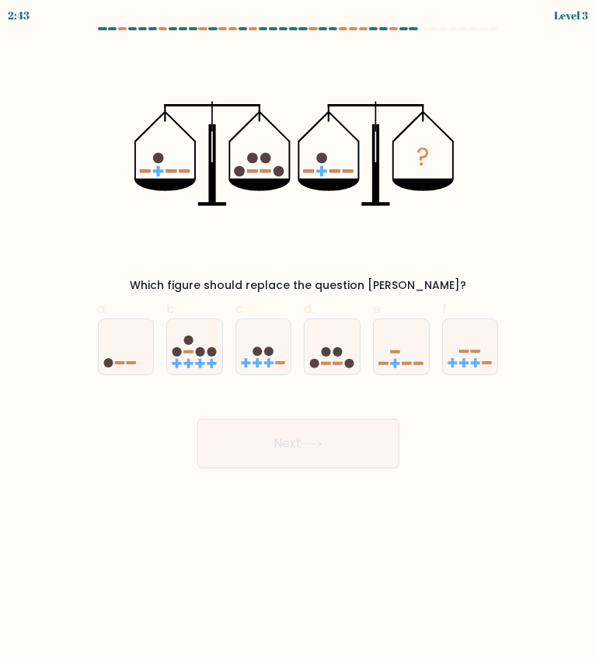
click at [324, 352] on circle at bounding box center [326, 351] width 9 height 9
click at [299, 340] on input "d." at bounding box center [298, 334] width 1 height 10
radio input "true"
click at [321, 443] on icon at bounding box center [311, 444] width 19 height 7
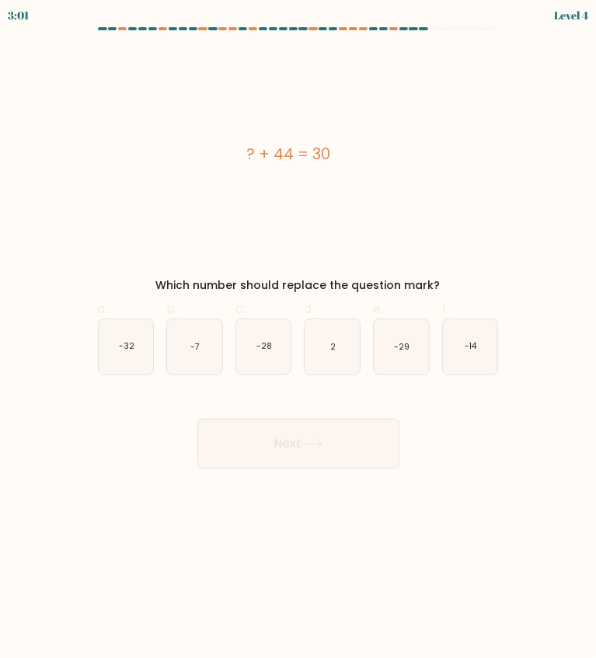
click at [463, 354] on icon "-14" at bounding box center [470, 346] width 55 height 55
click at [299, 340] on input "f. -14" at bounding box center [298, 334] width 1 height 10
radio input "true"
click at [273, 444] on button "Next" at bounding box center [298, 444] width 202 height 50
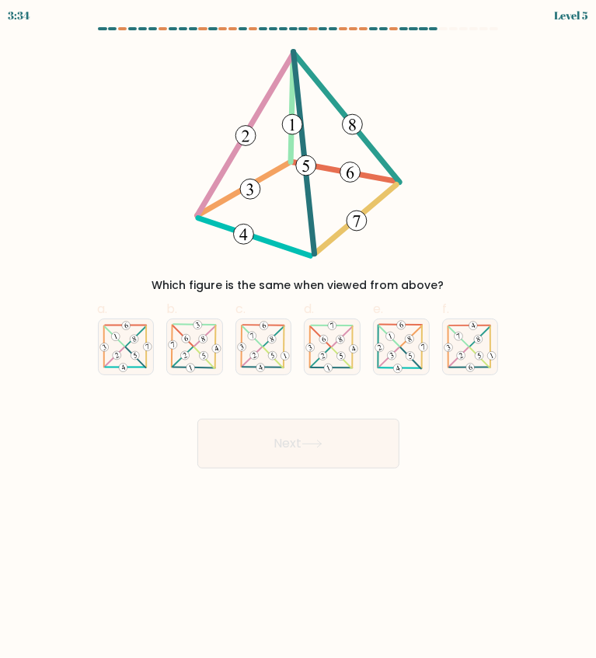
click at [118, 348] on icon at bounding box center [126, 347] width 55 height 54
click at [298, 340] on input "a." at bounding box center [298, 334] width 1 height 10
radio input "true"
click at [282, 438] on button "Next" at bounding box center [298, 444] width 202 height 50
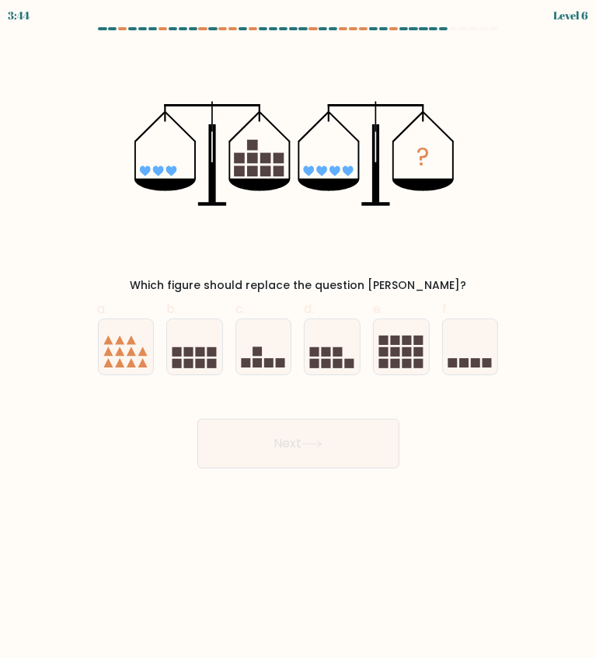
click at [389, 352] on icon at bounding box center [401, 347] width 55 height 46
click at [299, 340] on input "e." at bounding box center [298, 334] width 1 height 10
radio input "true"
click at [313, 448] on button "Next" at bounding box center [298, 444] width 202 height 50
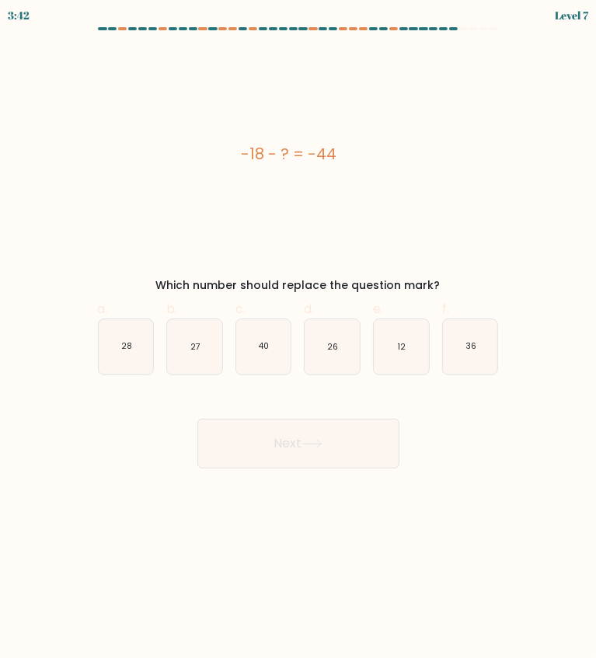
click at [320, 442] on icon at bounding box center [311, 444] width 21 height 9
click at [455, 255] on div "-18 - ? = -44" at bounding box center [288, 154] width 407 height 210
click at [332, 354] on icon "26" at bounding box center [332, 346] width 55 height 55
click at [299, 340] on input "d. 26" at bounding box center [298, 334] width 1 height 10
radio input "true"
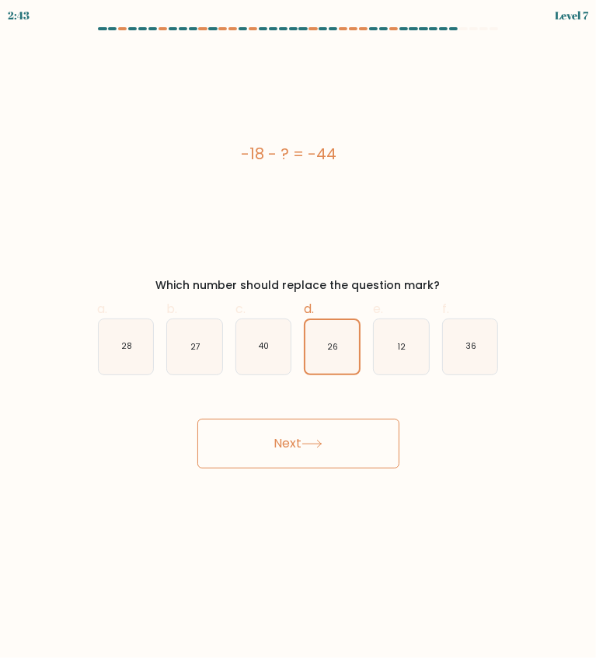
click at [319, 457] on button "Next" at bounding box center [298, 444] width 202 height 50
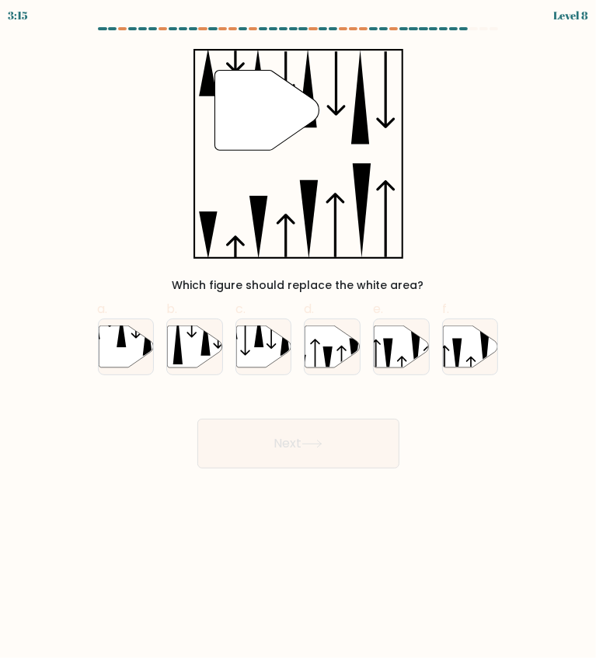
click at [322, 350] on icon at bounding box center [332, 347] width 55 height 42
click at [299, 340] on input "d." at bounding box center [298, 334] width 1 height 10
radio input "true"
click at [298, 448] on button "Next" at bounding box center [298, 444] width 202 height 50
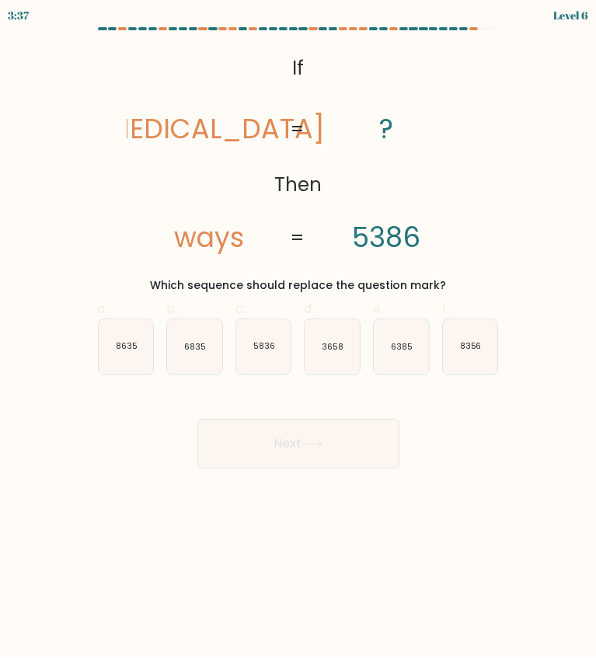
click at [479, 349] on text "8356" at bounding box center [471, 347] width 22 height 12
click at [299, 340] on input "f. 8356" at bounding box center [298, 334] width 1 height 10
radio input "true"
click at [336, 438] on button "Next" at bounding box center [298, 444] width 202 height 50
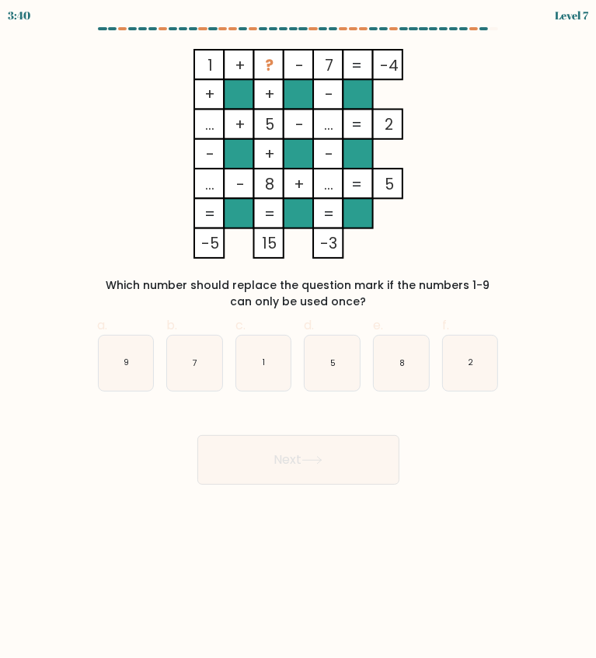
click at [463, 367] on icon "2" at bounding box center [470, 363] width 55 height 55
click at [299, 340] on input "f. 2" at bounding box center [298, 334] width 1 height 10
radio input "true"
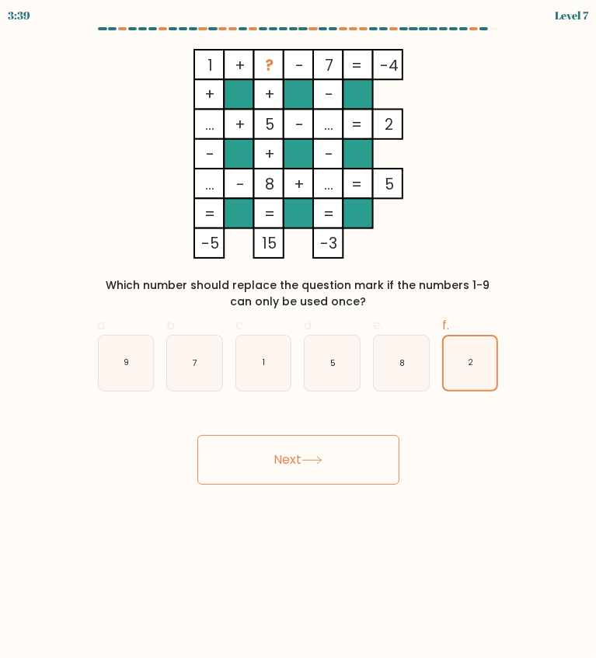
click at [315, 455] on button "Next" at bounding box center [298, 460] width 202 height 50
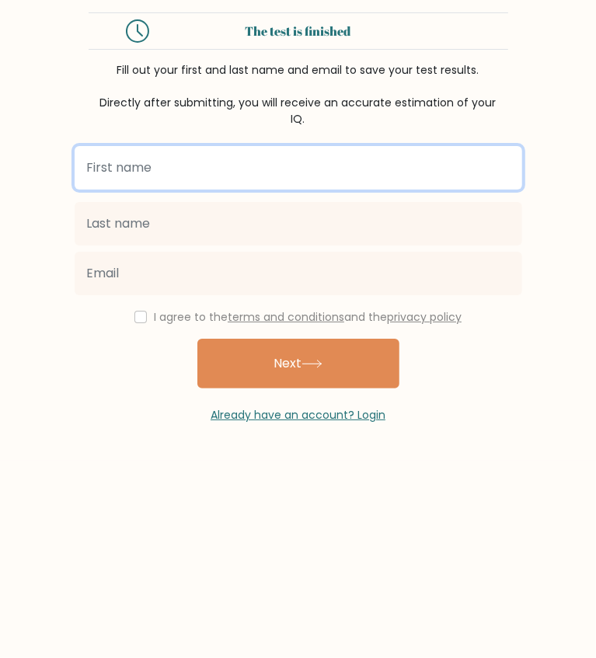
click at [205, 170] on input "text" at bounding box center [299, 168] width 448 height 44
type input "[PERSON_NAME]"
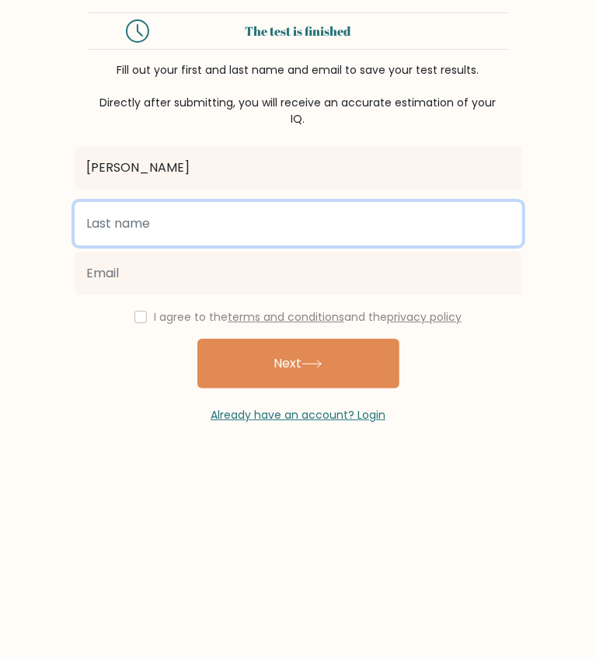
click at [166, 218] on input "text" at bounding box center [299, 224] width 448 height 44
type input "kurniawan"
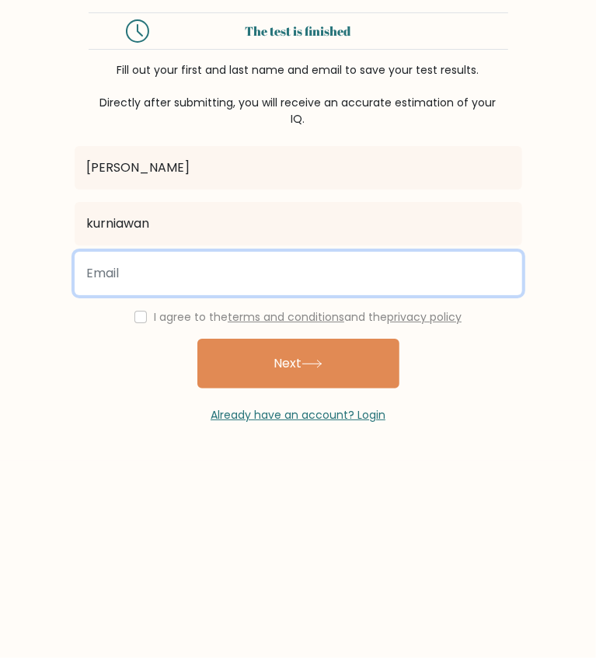
click at [152, 272] on input "email" at bounding box center [299, 274] width 448 height 44
type input "jazia.najla41@smp.belajar.id"
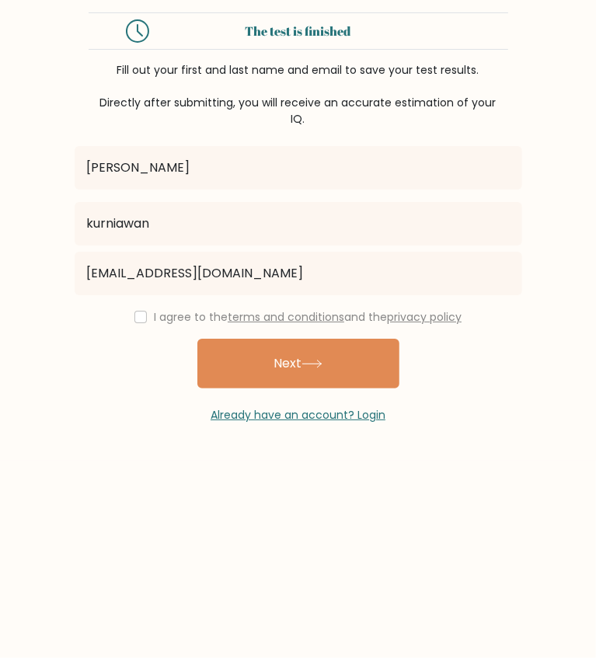
click at [159, 406] on div "Already have an account? Login" at bounding box center [299, 406] width 420 height 35
click at [134, 312] on input "checkbox" at bounding box center [140, 317] width 12 height 12
checkbox input "true"
click at [339, 368] on button "Next" at bounding box center [298, 364] width 202 height 50
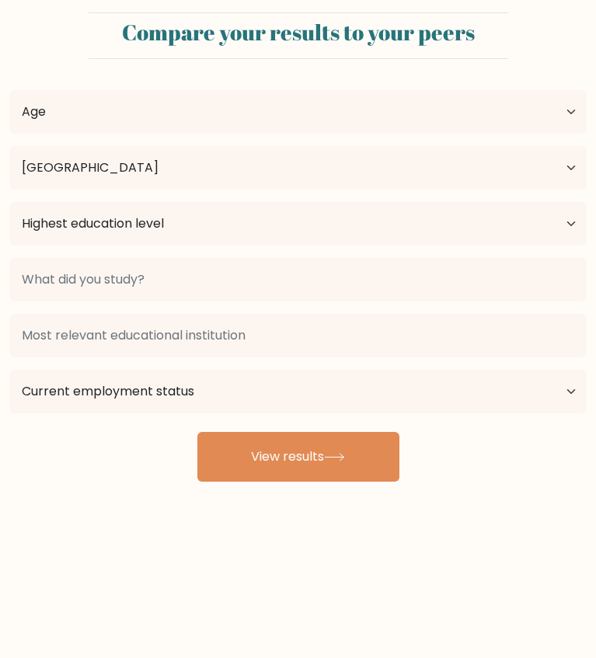
select select "ID"
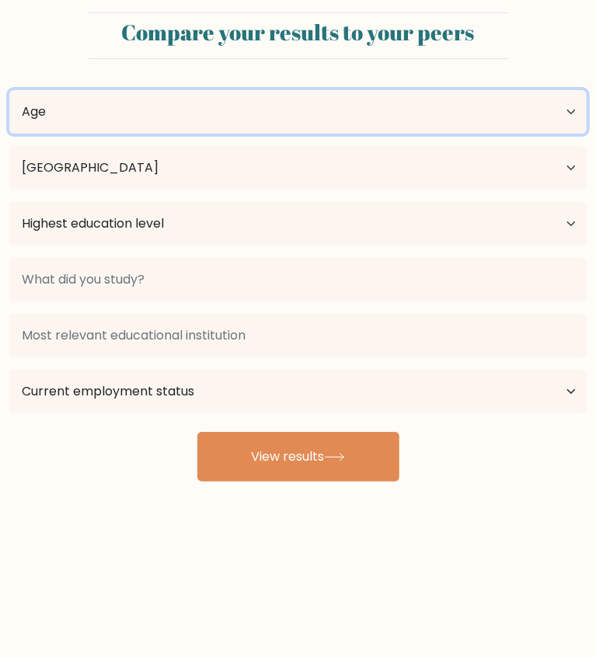
click at [541, 110] on select "Age Under [DEMOGRAPHIC_DATA] [DEMOGRAPHIC_DATA] [DEMOGRAPHIC_DATA] [DEMOGRAPHIC…" at bounding box center [297, 112] width 577 height 44
select select "min_18"
click at [9, 90] on select "Age Under [DEMOGRAPHIC_DATA] [DEMOGRAPHIC_DATA] [DEMOGRAPHIC_DATA] [DEMOGRAPHIC…" at bounding box center [297, 112] width 577 height 44
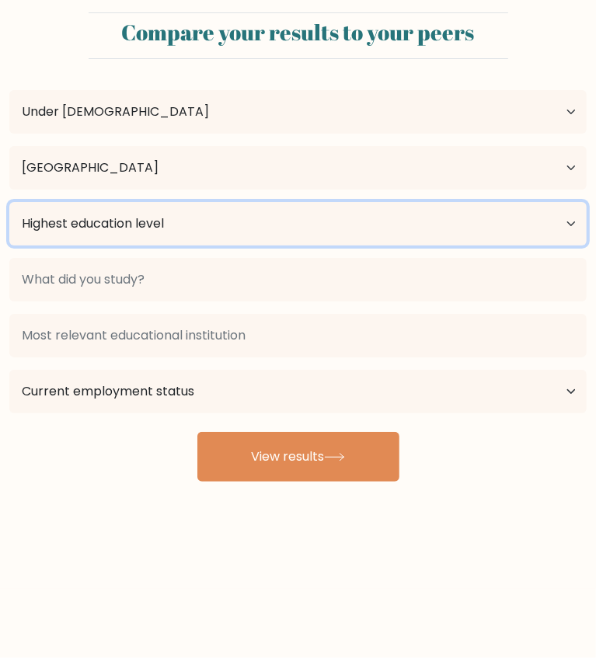
click at [169, 217] on select "Highest education level No schooling Primary Lower Secondary Upper Secondary Oc…" at bounding box center [297, 224] width 577 height 44
select select "lower_secondary"
click at [9, 202] on select "Highest education level No schooling Primary Lower Secondary Upper Secondary Oc…" at bounding box center [297, 224] width 577 height 44
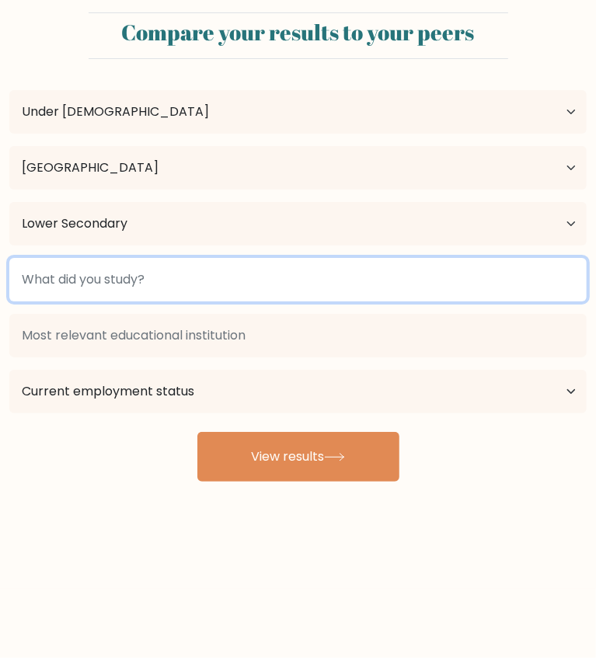
click at [252, 286] on input at bounding box center [297, 280] width 577 height 44
type input "Student"
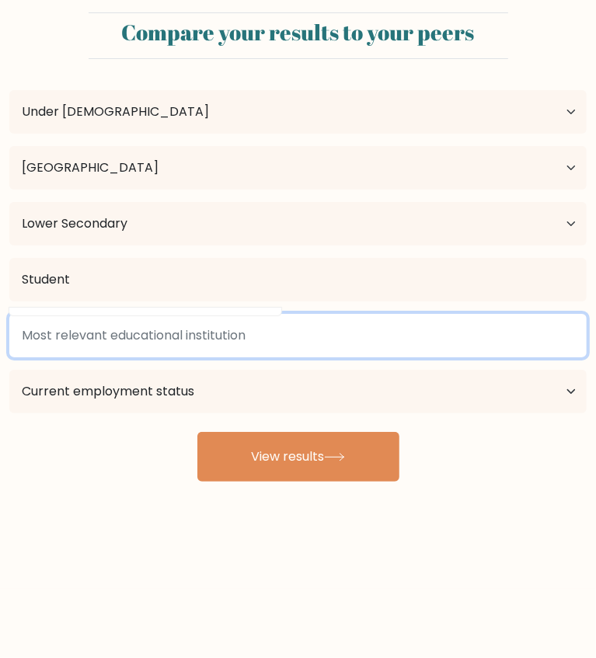
click at [166, 336] on input at bounding box center [297, 336] width 577 height 44
type input "Student"
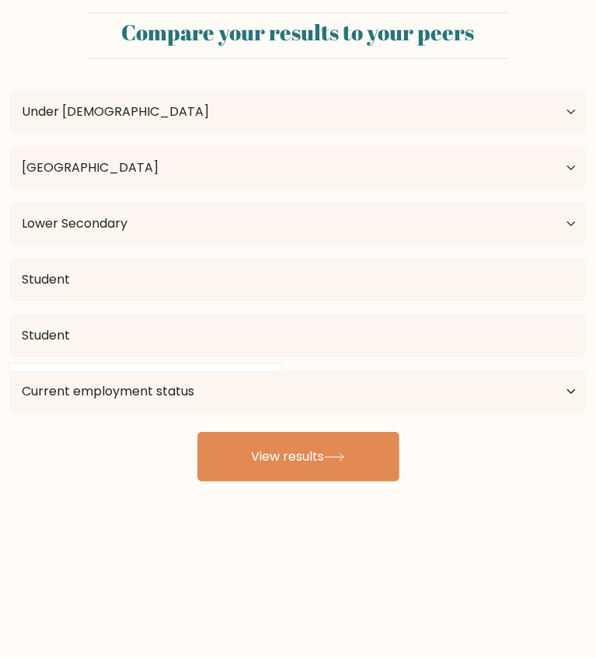
click at [131, 444] on div "Jazia Najla Qanita kurniawan Age Under 18 years old 18-24 years old 25-34 years…" at bounding box center [298, 276] width 596 height 410
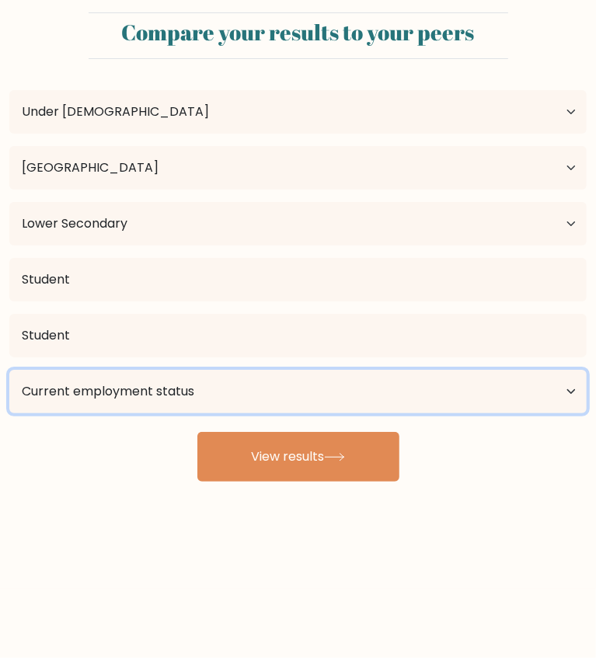
click at [553, 378] on select "Current employment status Employed Student Retired Other / prefer not to answer" at bounding box center [297, 392] width 577 height 44
select select "student"
click at [9, 370] on select "Current employment status Employed Student Retired Other / prefer not to answer" at bounding box center [297, 392] width 577 height 44
click at [329, 451] on button "View results" at bounding box center [298, 457] width 202 height 50
